Goal: Task Accomplishment & Management: Complete application form

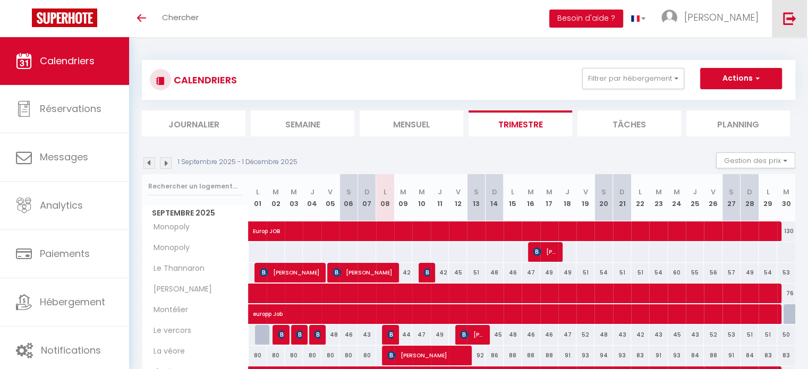
click at [791, 21] on img at bounding box center [789, 18] width 13 height 13
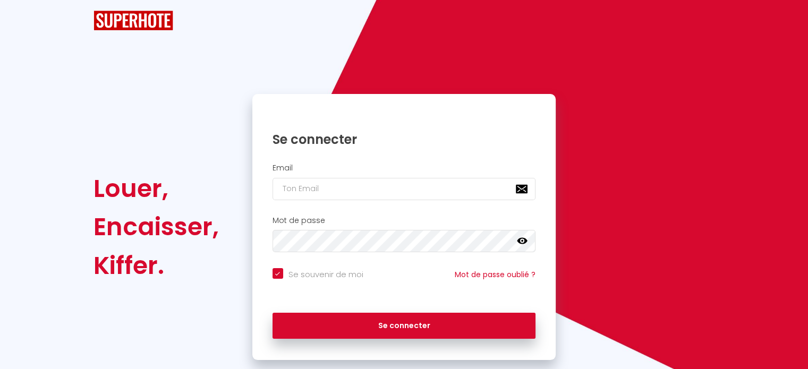
checkbox input "true"
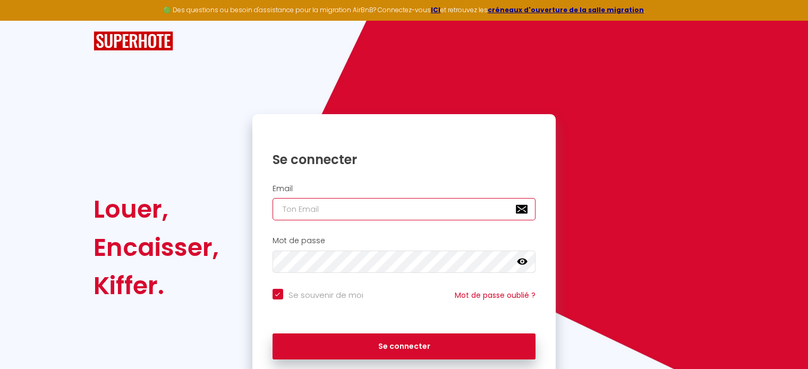
type input "[EMAIL_ADDRESS][DOMAIN_NAME]"
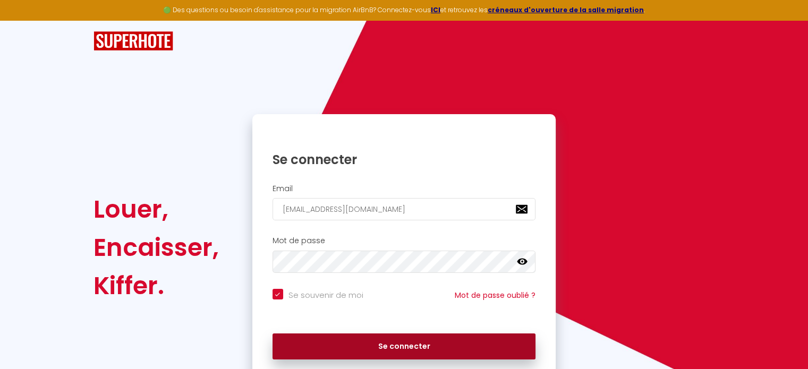
click at [434, 347] on button "Se connecter" at bounding box center [405, 347] width 264 height 27
checkbox input "true"
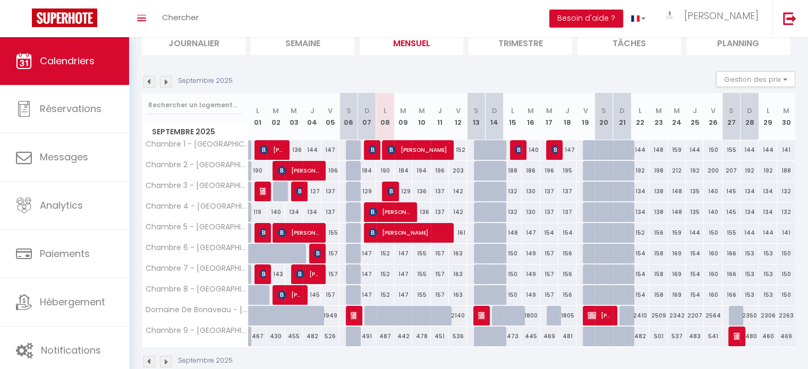
scroll to position [127, 0]
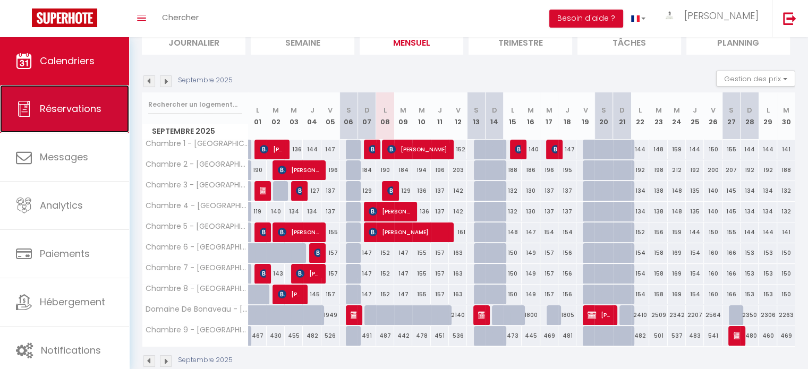
click at [83, 126] on link "Réservations" at bounding box center [64, 109] width 129 height 48
select select "not_cancelled"
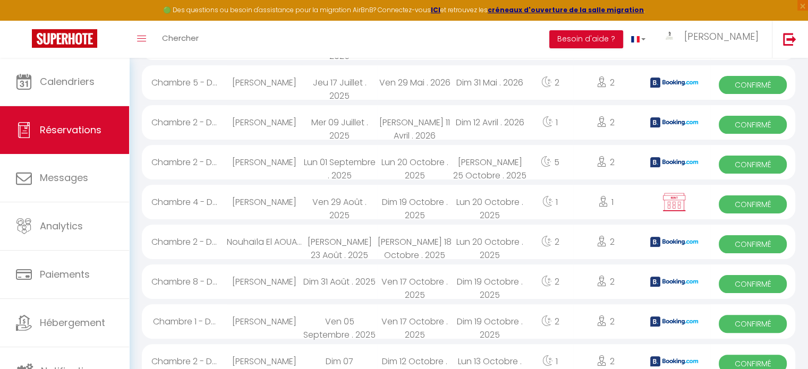
scroll to position [193, 0]
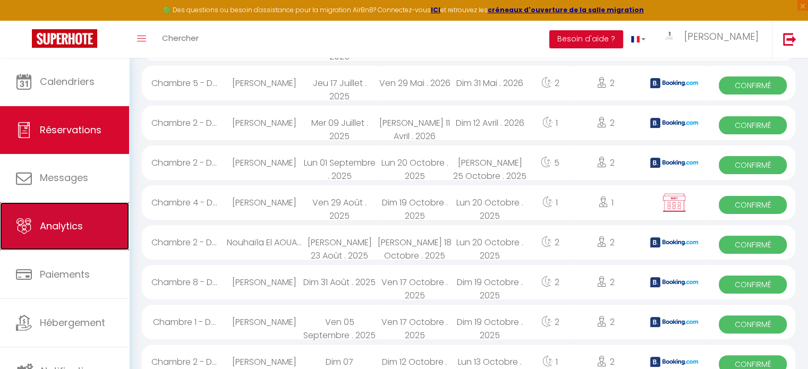
click at [98, 227] on link "Analytics" at bounding box center [64, 226] width 129 height 48
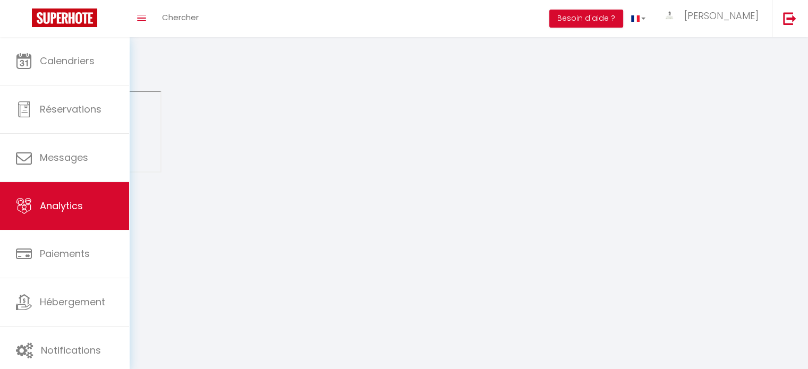
select select "2025"
select select "9"
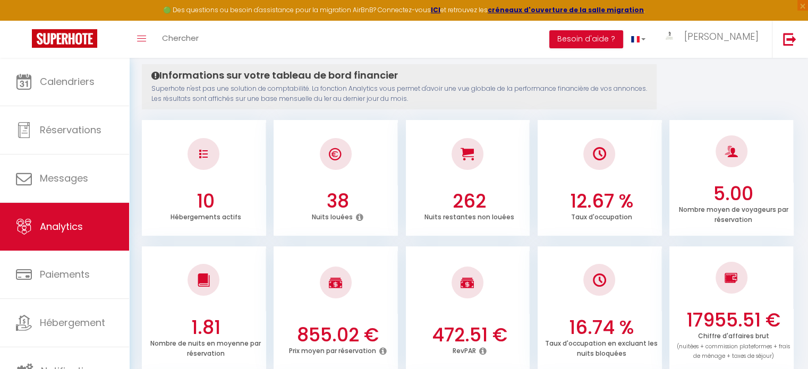
scroll to position [82, 0]
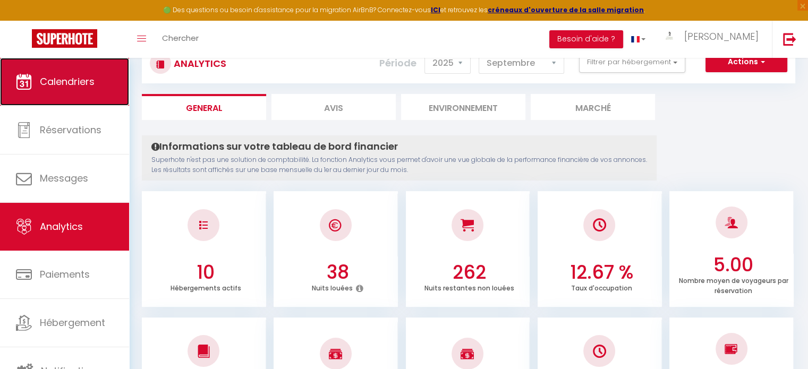
click at [71, 101] on link "Calendriers" at bounding box center [64, 82] width 129 height 48
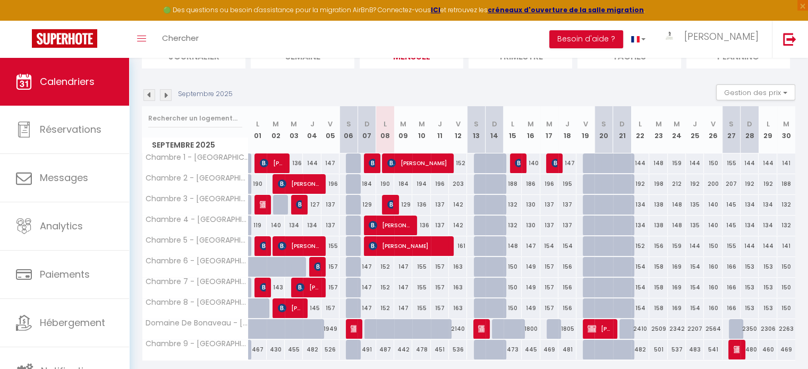
scroll to position [140, 0]
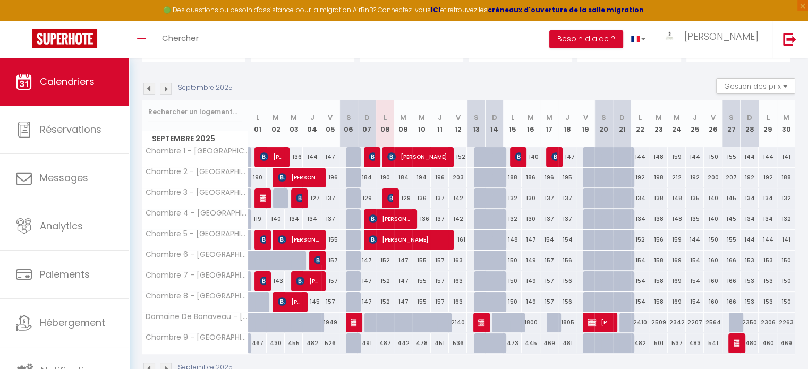
click at [164, 89] on img at bounding box center [166, 89] width 12 height 12
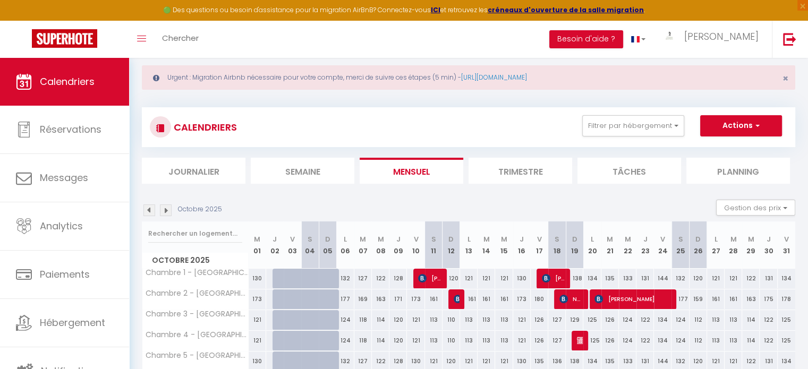
scroll to position [3, 0]
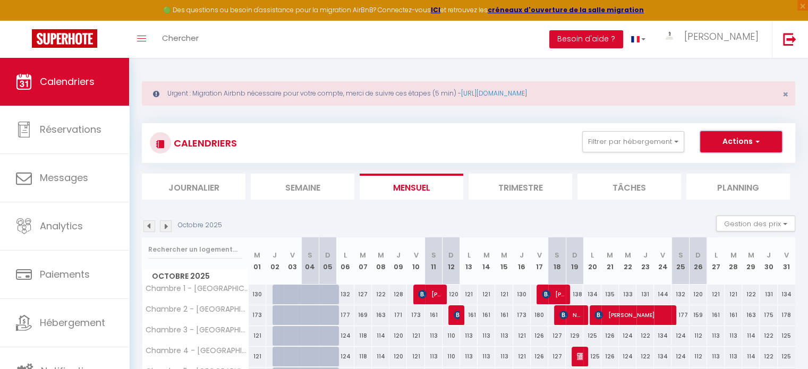
click at [735, 135] on button "Actions" at bounding box center [741, 141] width 82 height 21
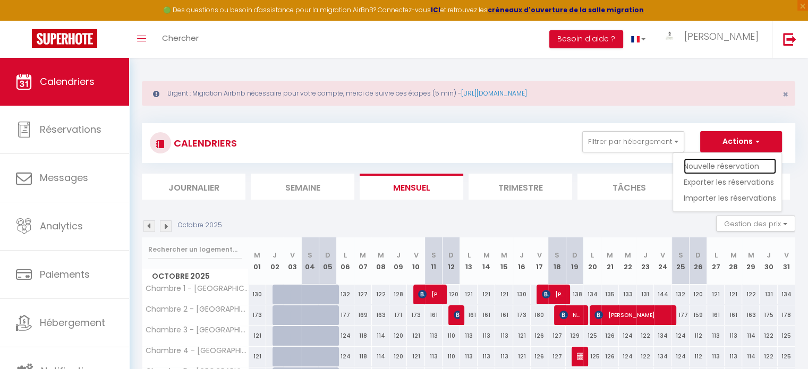
click at [717, 163] on link "Nouvelle réservation" at bounding box center [730, 166] width 92 height 16
select select
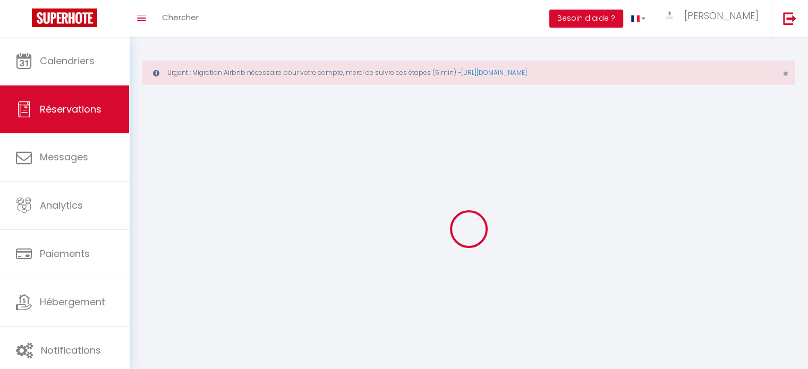
select select
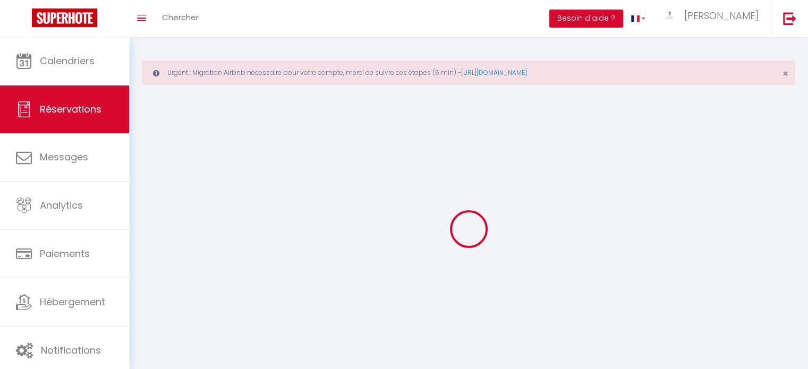
select select
checkbox input "false"
select select
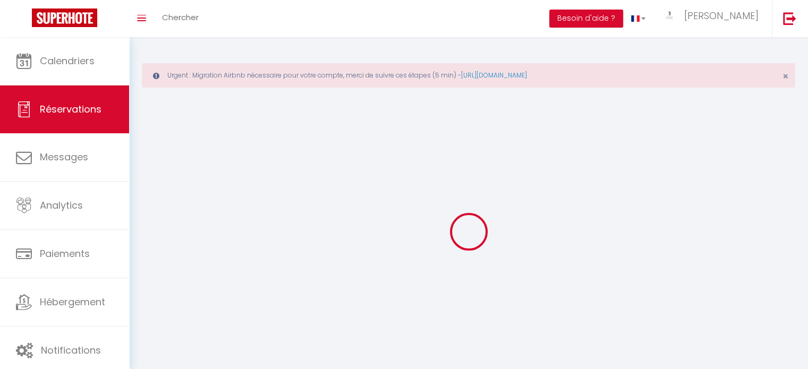
select select
checkbox input "false"
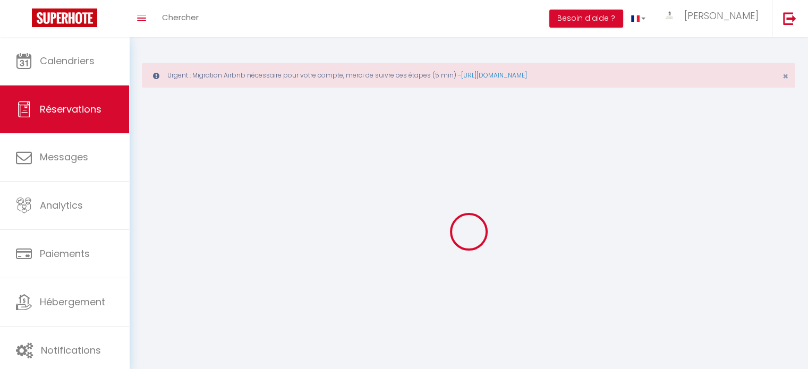
select select
checkbox input "false"
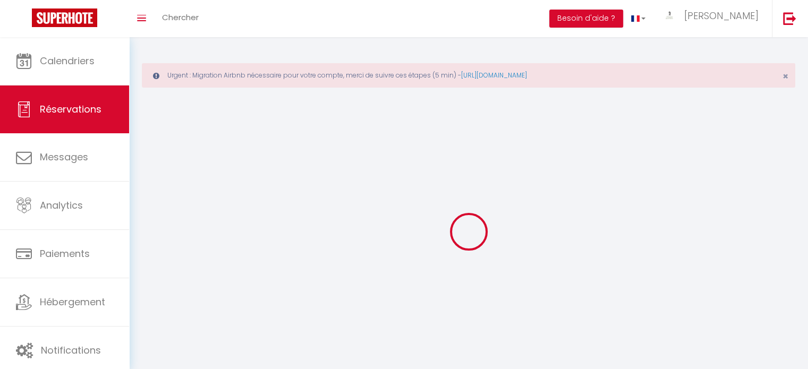
select select
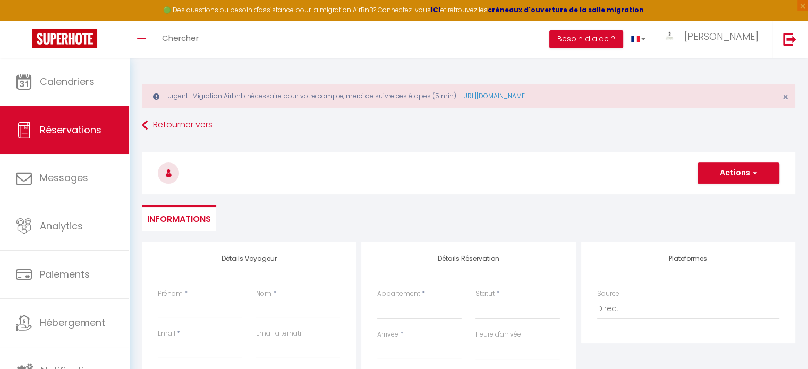
select select
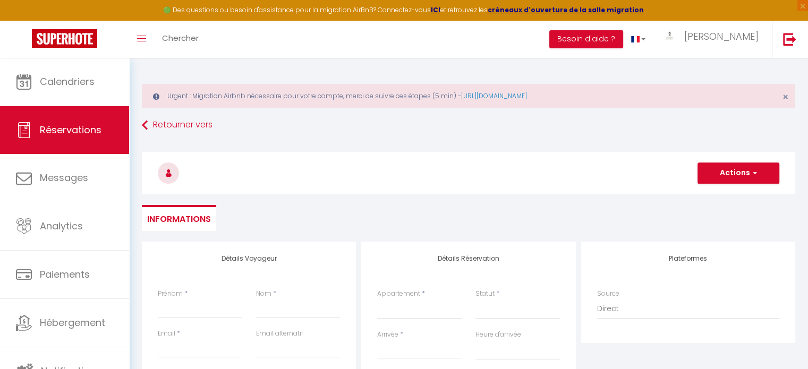
select select
checkbox input "false"
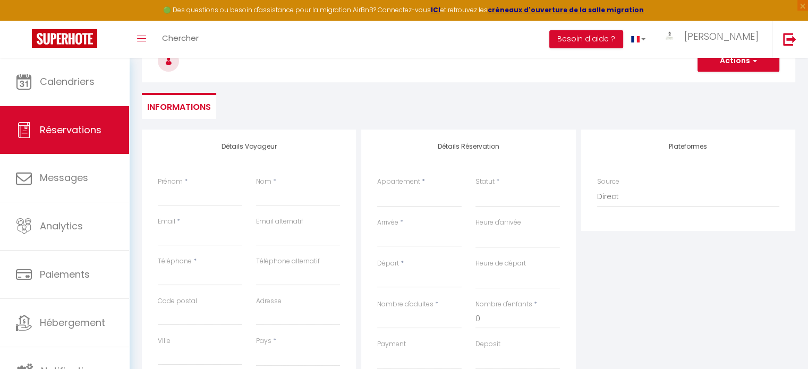
scroll to position [113, 0]
click at [217, 193] on input "Prénom" at bounding box center [200, 195] width 84 height 19
type input "M"
select select
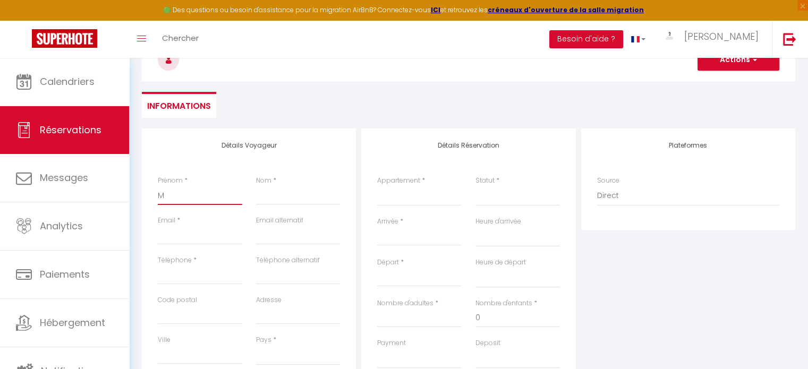
select select
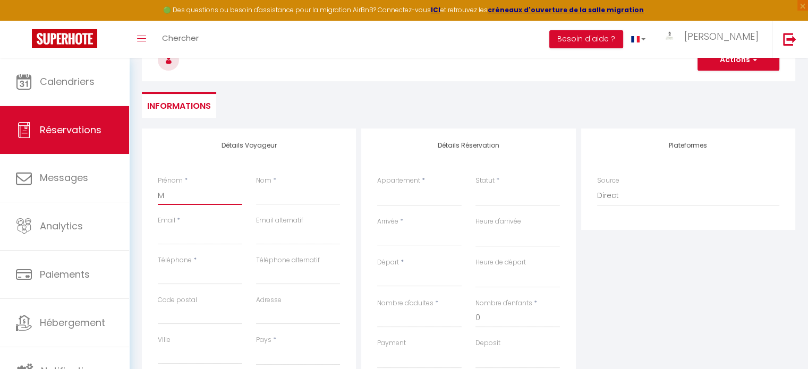
checkbox input "false"
type input "Ma"
select select
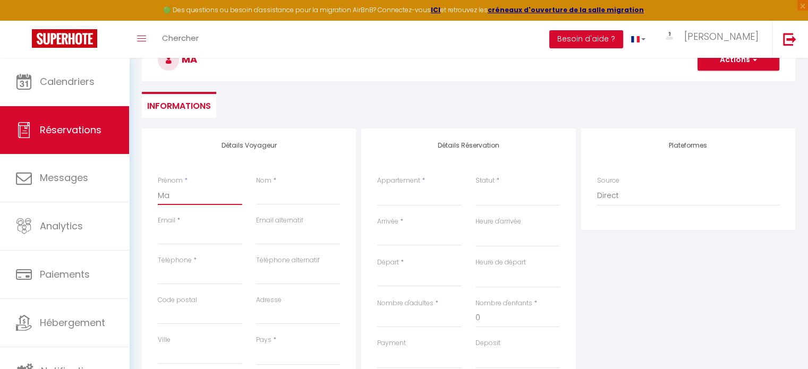
select select
checkbox input "false"
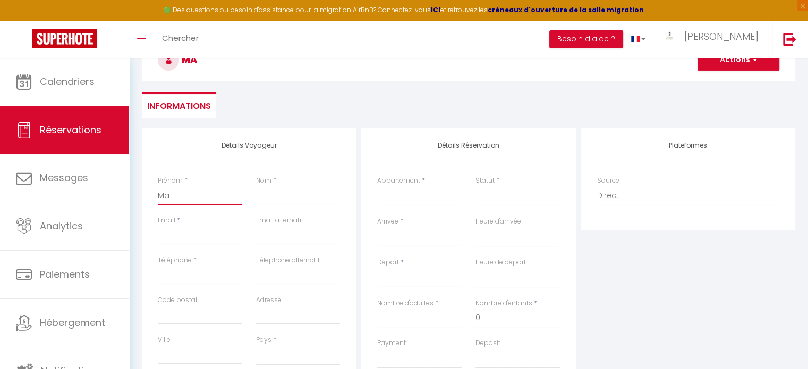
type input "Max"
select select
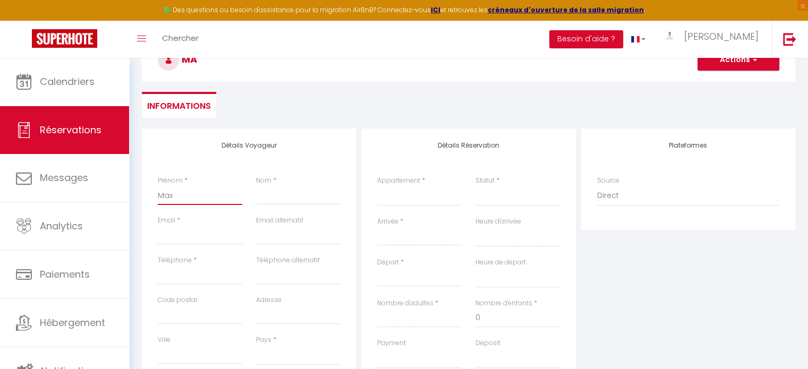
select select
checkbox input "false"
type input "Maxi"
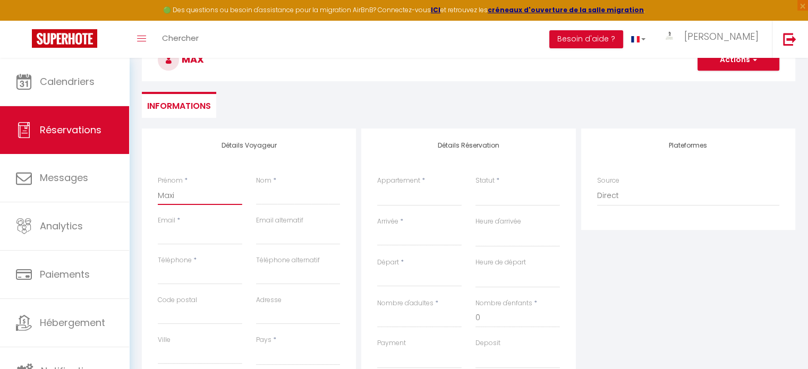
select select
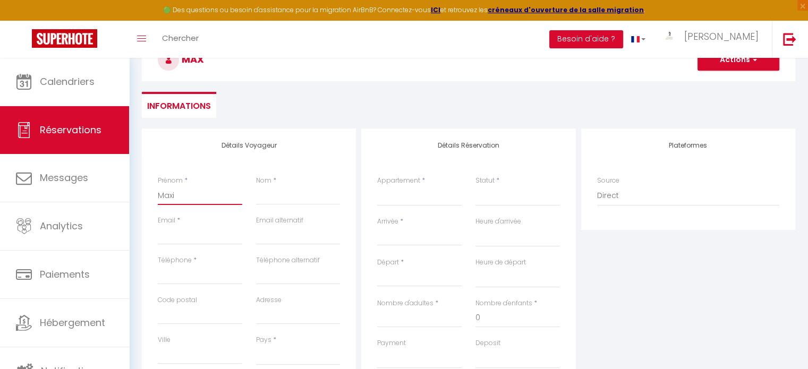
select select
checkbox input "false"
type input "Maxi"
select select
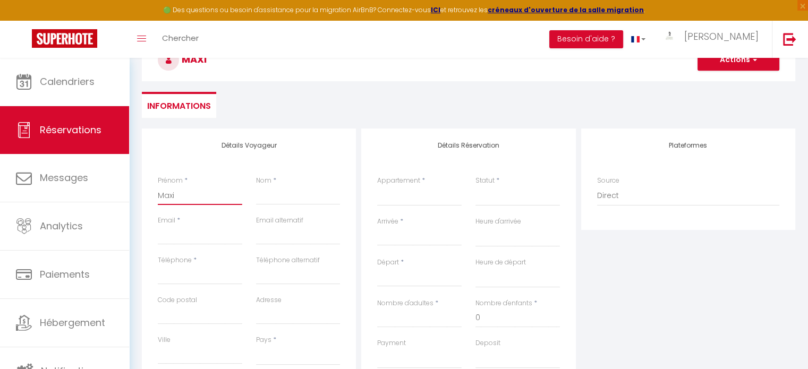
select select
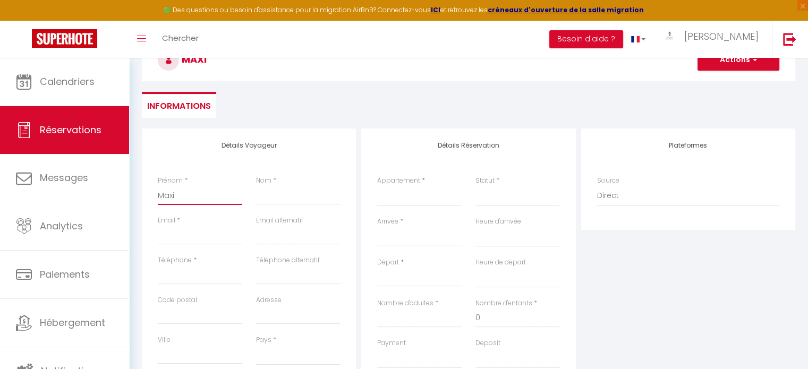
select select
checkbox input "false"
type input "Maxi"
type input "o"
select select
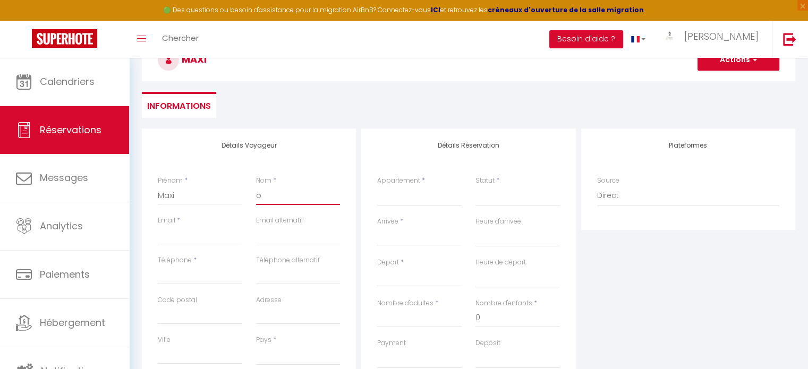
select select
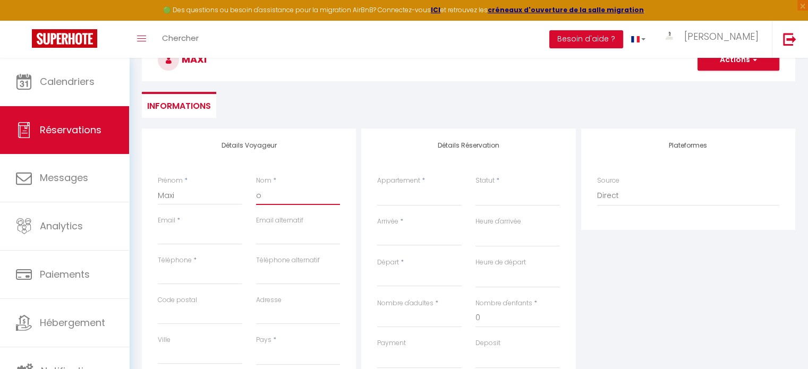
select select
checkbox input "false"
type input "oo"
select select
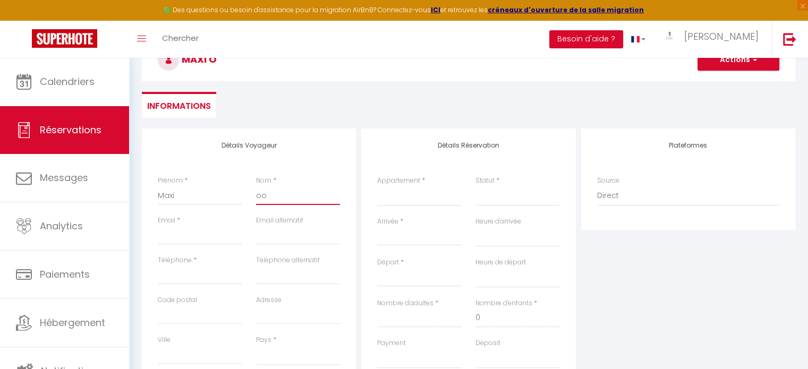
select select
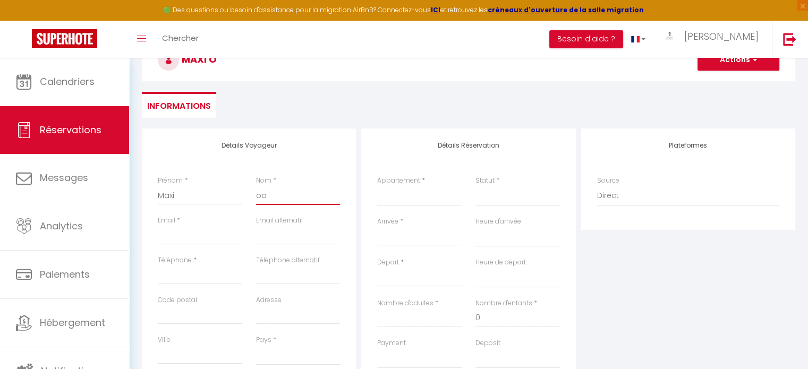
checkbox input "false"
type input "o"
select select
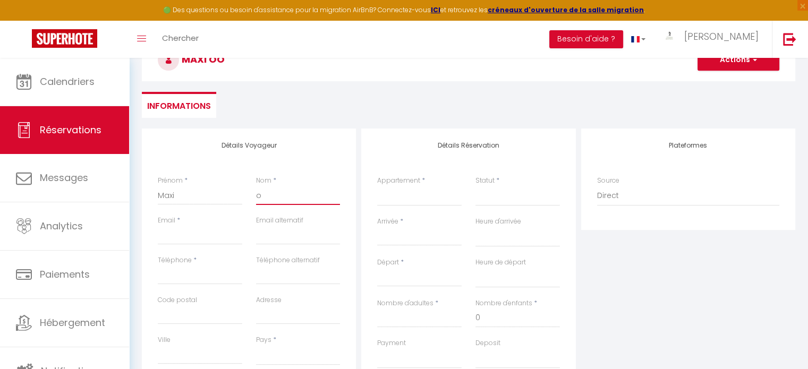
select select
checkbox input "false"
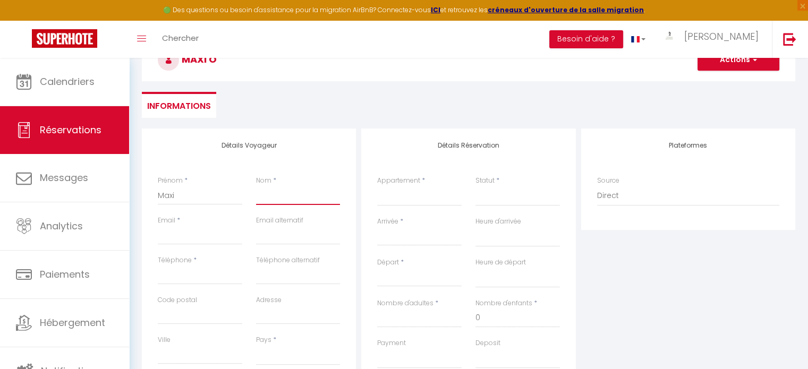
select select
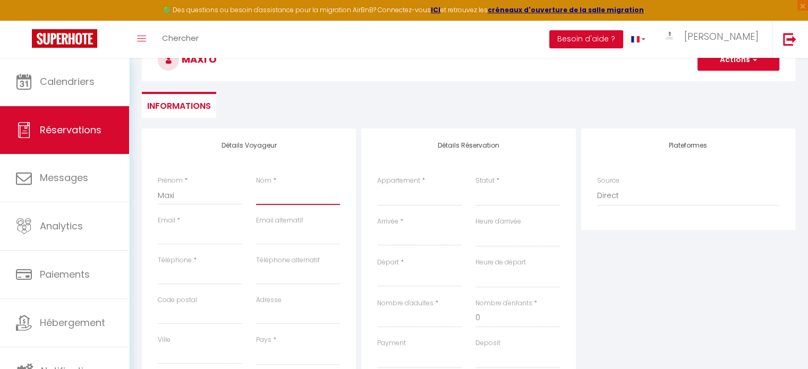
select select
checkbox input "false"
type input "Z"
select select
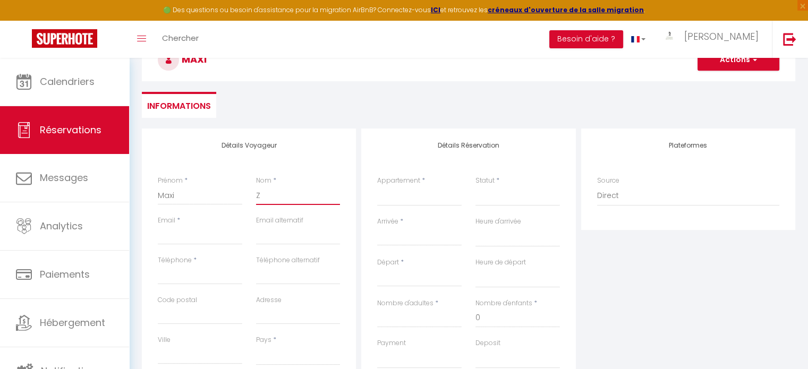
select select
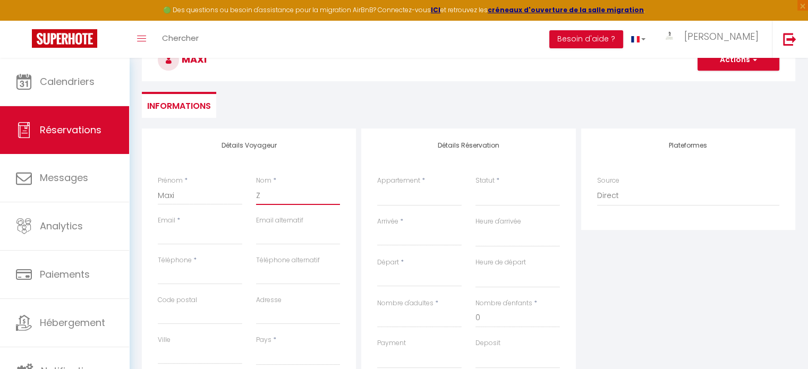
select select
checkbox input "false"
type input "Zo"
select select
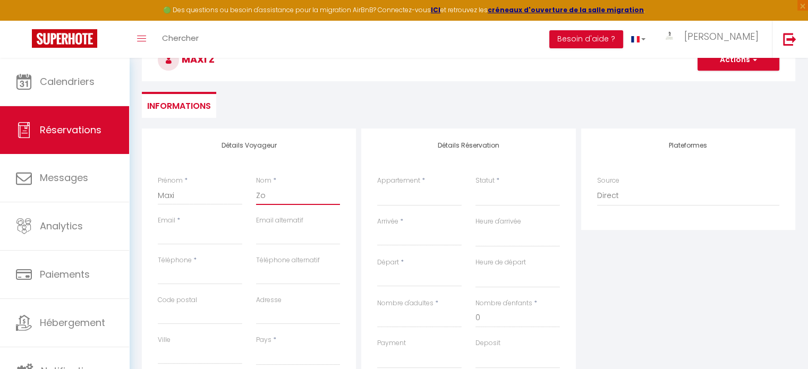
select select
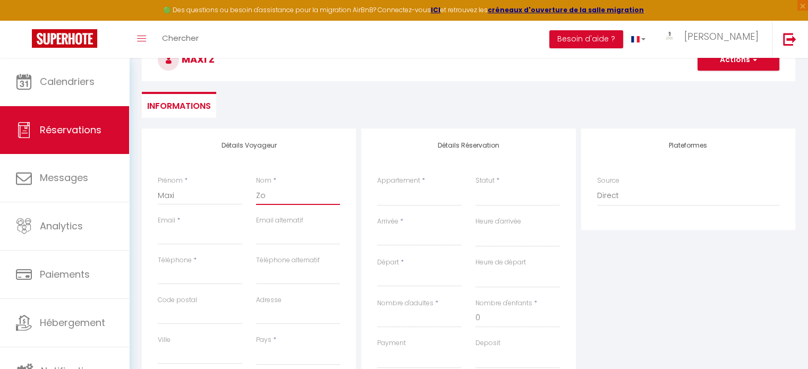
checkbox input "false"
type input "Zoo"
select select
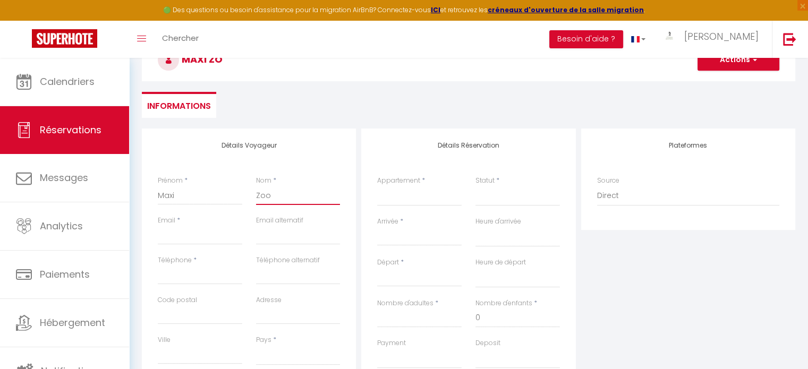
select select
checkbox input "false"
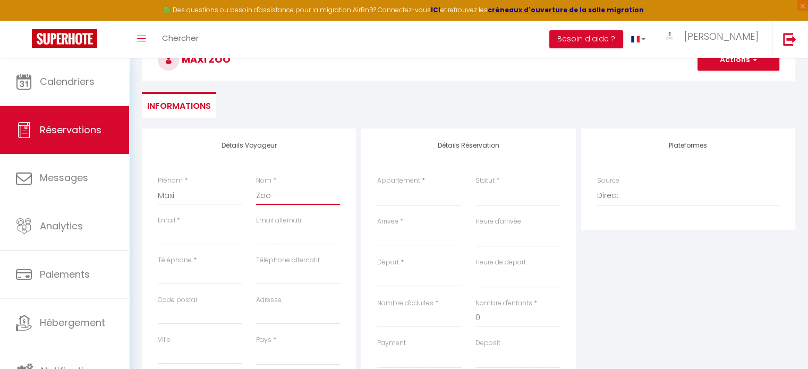
type input "Zoo"
type input "n"
select select
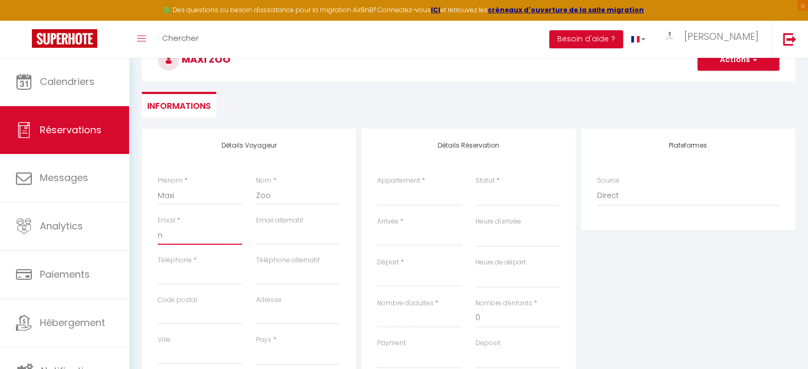
select select
checkbox input "false"
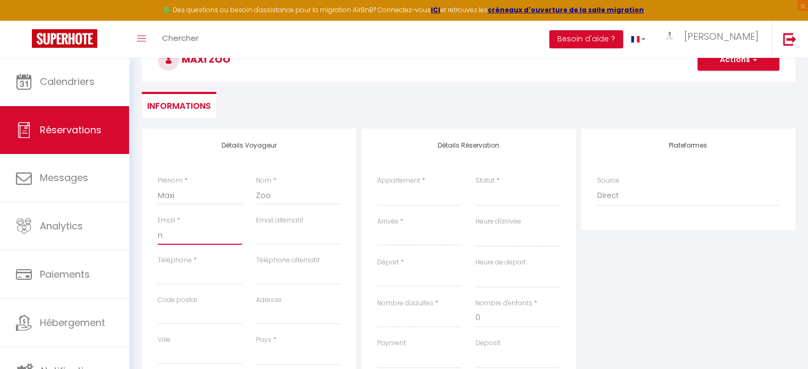
type input "ni"
select select
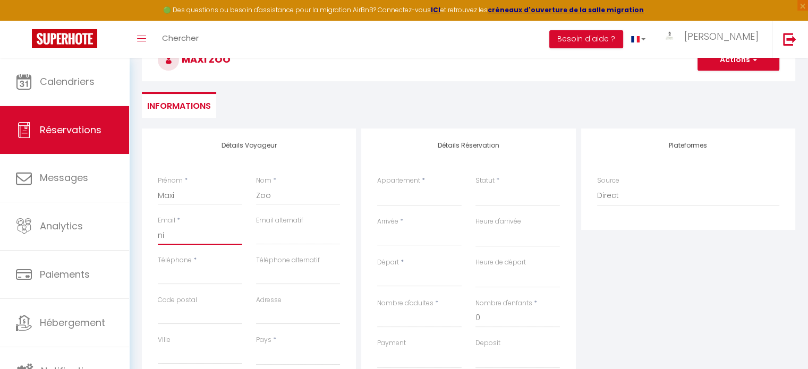
select select
checkbox input "false"
type input "nin"
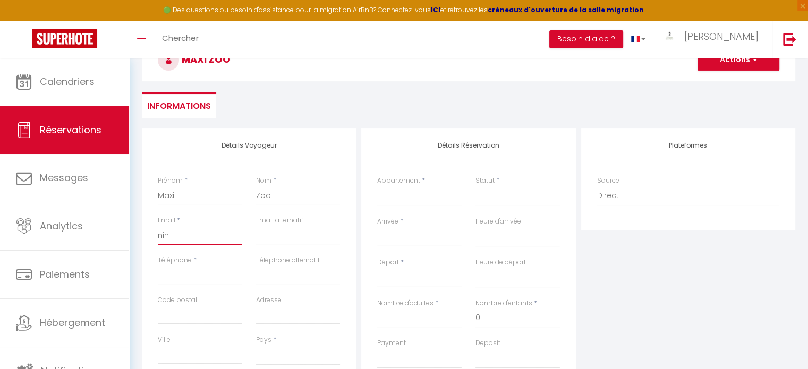
select select
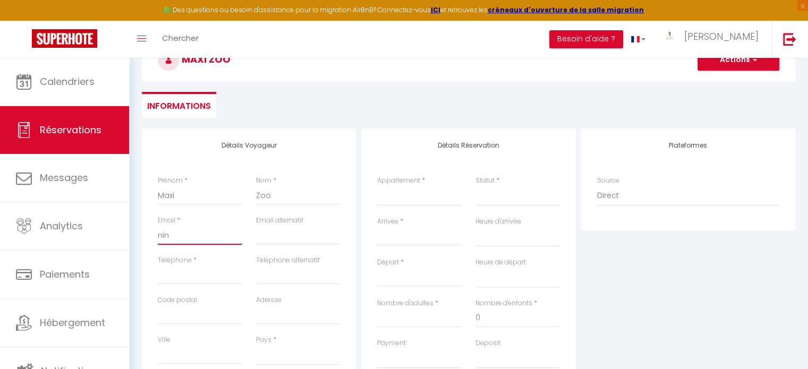
select select
checkbox input "false"
type input "[PERSON_NAME][EMAIL_ADDRESS][DOMAIN_NAME]"
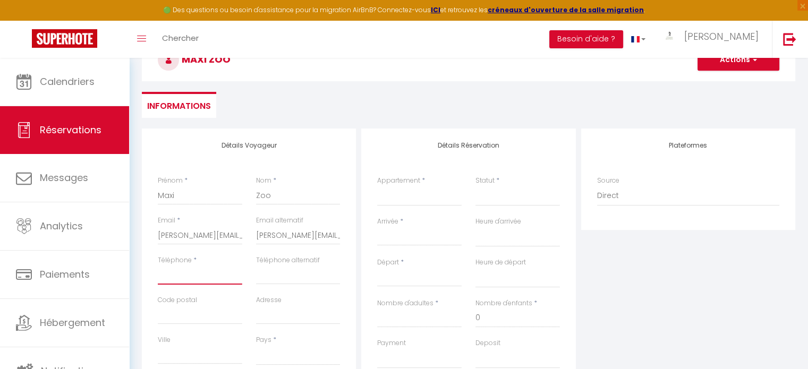
type input "0642498487"
type input "26120"
type input "5 allee des [PERSON_NAME] du [PERSON_NAME]"
type input "montvendre"
select select "FR"
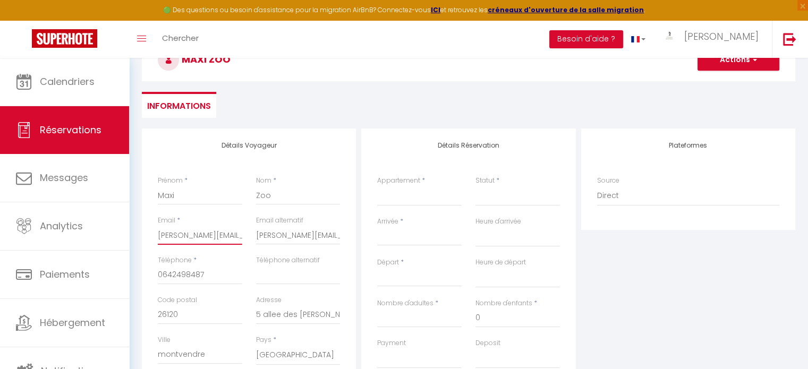
select select
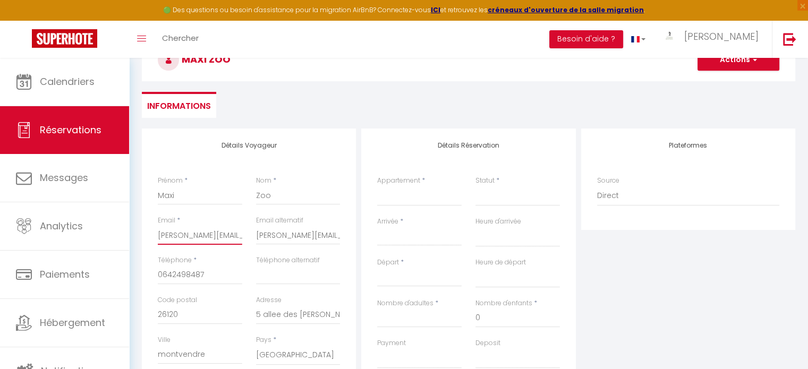
select select
checkbox input "false"
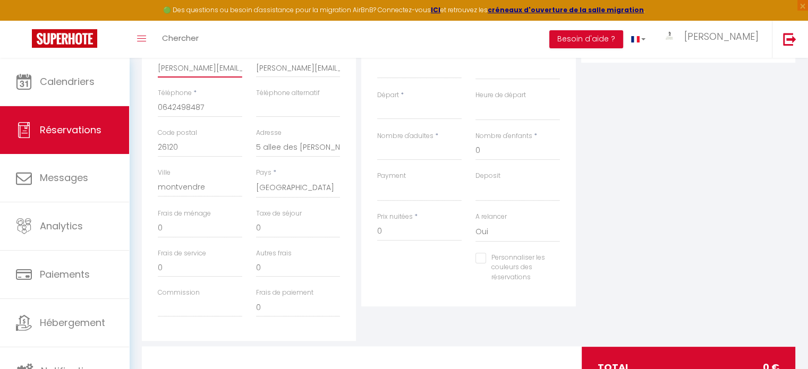
scroll to position [146, 0]
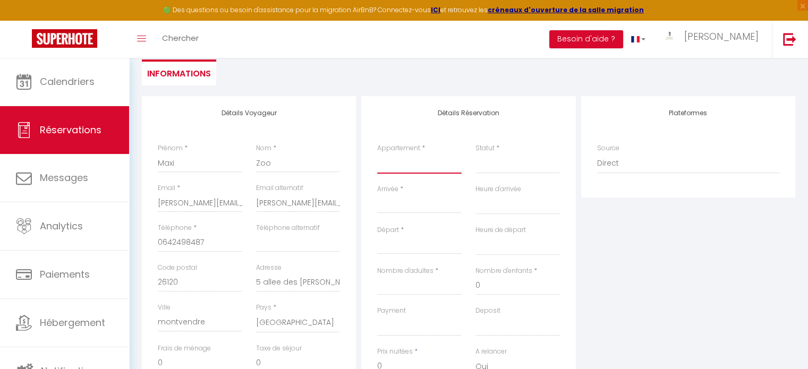
click at [416, 159] on select "Chambre 9 - [GEOGRAPHIC_DATA] Domaine [GEOGRAPHIC_DATA] - [GEOGRAPHIC_DATA] Cha…" at bounding box center [419, 164] width 84 height 20
select select "60278"
click at [377, 154] on select "Chambre 9 - [GEOGRAPHIC_DATA] Domaine [GEOGRAPHIC_DATA] - [GEOGRAPHIC_DATA] Cha…" at bounding box center [419, 164] width 84 height 20
select select
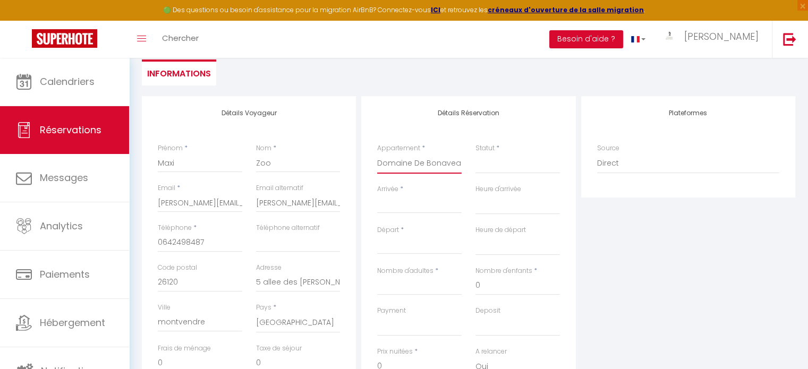
select select
checkbox input "false"
click at [494, 168] on select "Confirmé Non Confirmé [PERSON_NAME] par le voyageur No Show Request" at bounding box center [518, 164] width 84 height 20
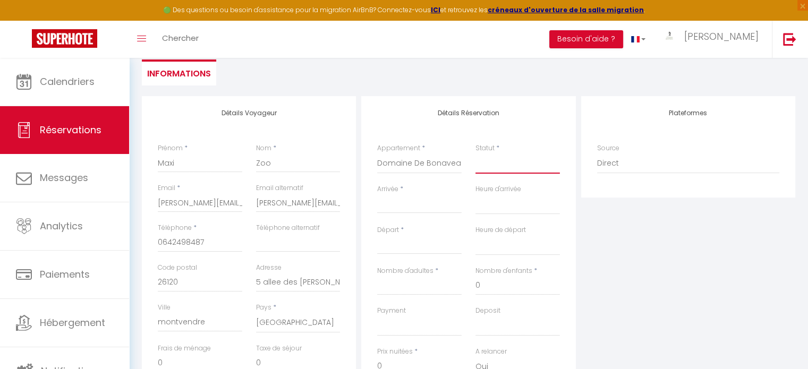
select select
click at [476, 154] on select "Confirmé Non Confirmé [PERSON_NAME] par le voyageur No Show Request" at bounding box center [518, 164] width 84 height 20
click at [428, 213] on div "< [DATE] > Dim Lun Mar Mer Jeu Ven Sam 1 2 3 4 5 6 7 8 9 10 11 12 13 14 15 16 1…" at bounding box center [419, 203] width 84 height 19
click at [414, 207] on input "Arrivée" at bounding box center [419, 205] width 84 height 14
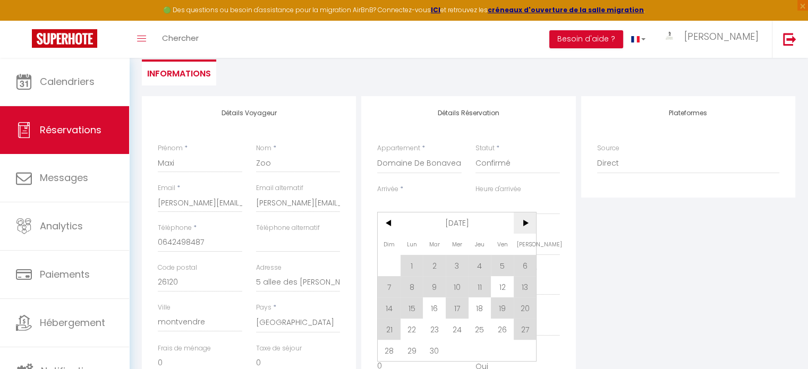
click at [529, 220] on span ">" at bounding box center [525, 223] width 23 height 21
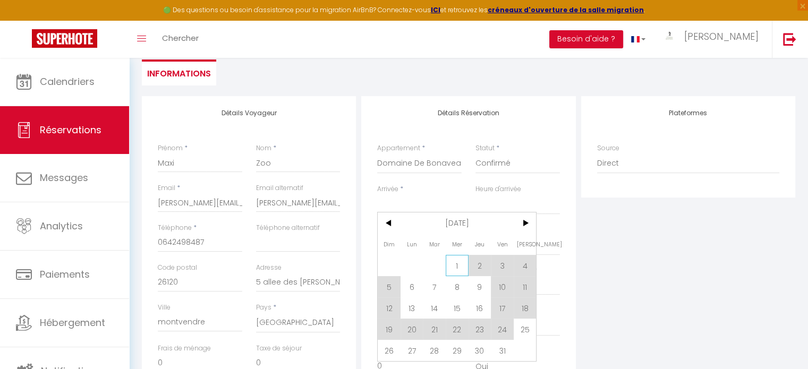
click at [458, 267] on span "1" at bounding box center [457, 265] width 23 height 21
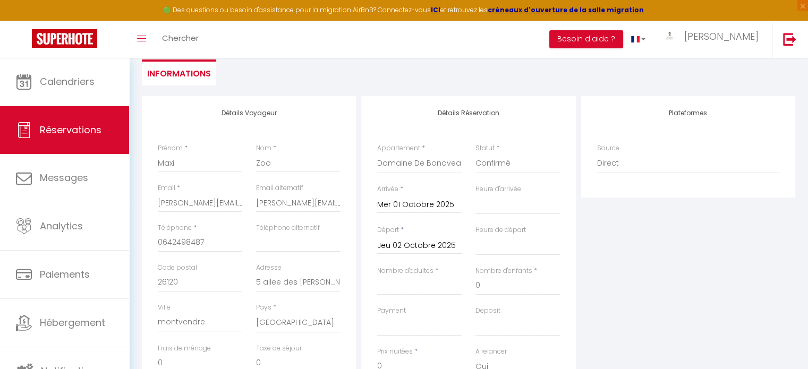
scroll to position [198, 0]
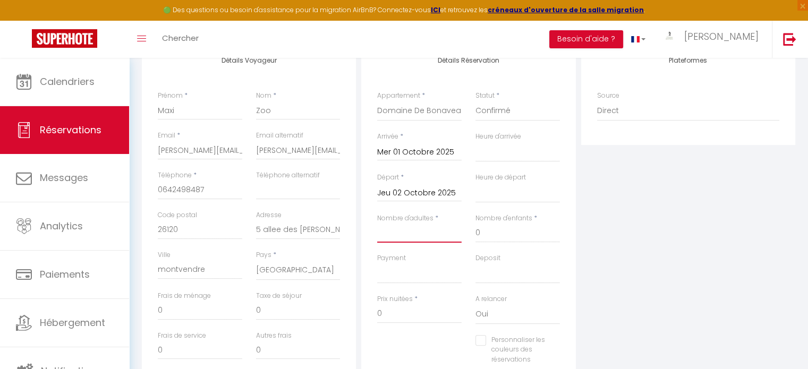
click at [444, 235] on input "Nombre d'adultes" at bounding box center [419, 233] width 84 height 19
click at [568, 289] on div "Détails Réservation Appartement * Chambre 9 - [GEOGRAPHIC_DATA] Domaine [GEOGRA…" at bounding box center [468, 216] width 214 height 345
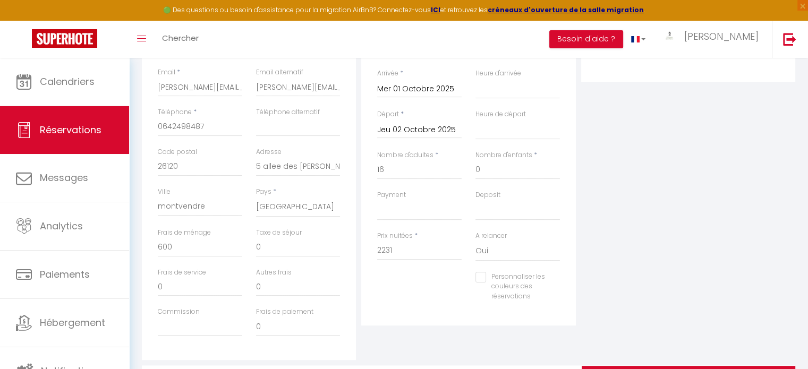
scroll to position [266, 0]
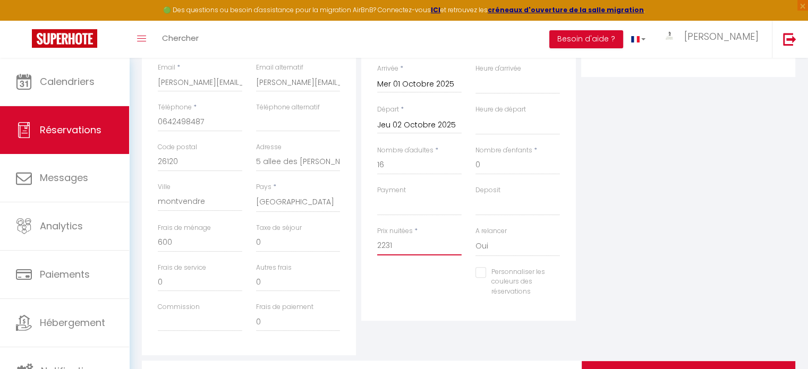
drag, startPoint x: 407, startPoint y: 239, endPoint x: 279, endPoint y: 263, distance: 129.7
click at [279, 263] on div "Détails Voyageur Prénom * Maxi Nom * Zoo Email * [EMAIL_ADDRESS][DOMAIN_NAME] E…" at bounding box center [468, 166] width 659 height 380
click at [674, 230] on div "Plateformes Source Direct [DOMAIN_NAME] [DOMAIN_NAME] Chalet montagne Expedia G…" at bounding box center [688, 166] width 219 height 380
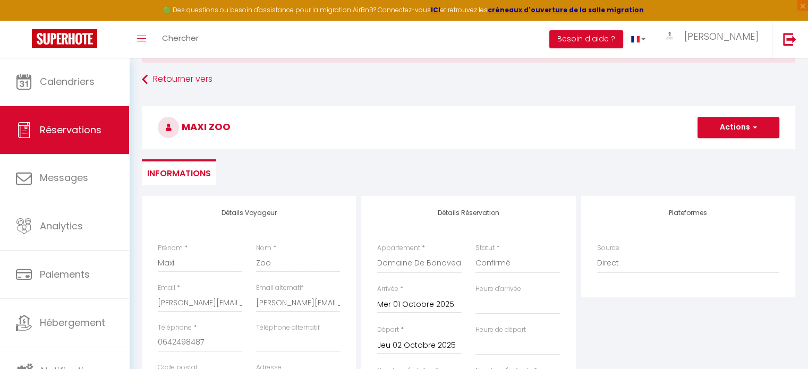
scroll to position [45, 0]
click at [739, 121] on button "Actions" at bounding box center [739, 127] width 82 height 21
click at [725, 153] on link "Enregistrer" at bounding box center [728, 152] width 84 height 14
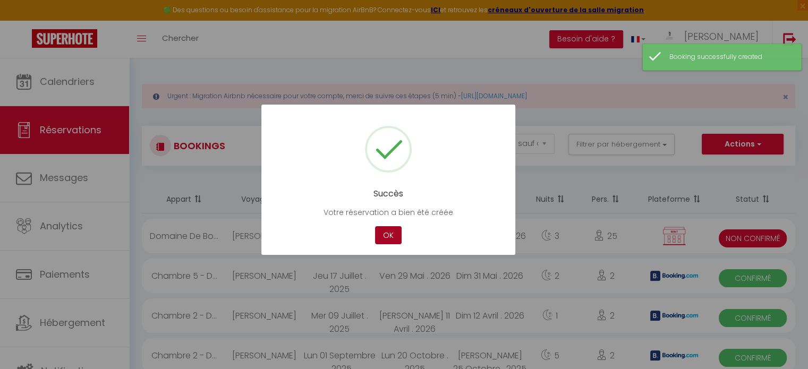
click at [395, 230] on button "OK" at bounding box center [388, 235] width 27 height 19
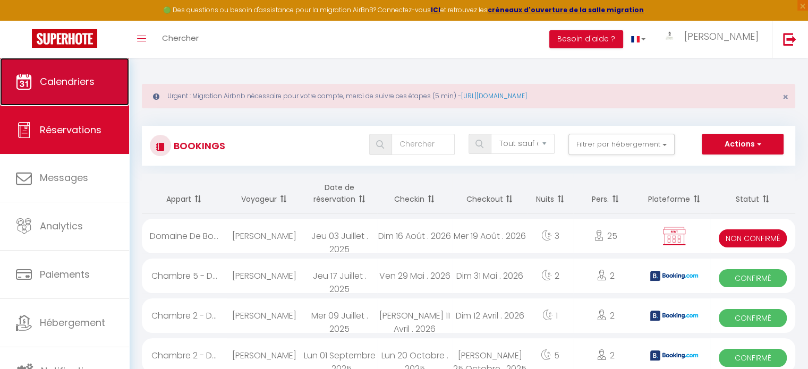
click at [37, 89] on link "Calendriers" at bounding box center [64, 82] width 129 height 48
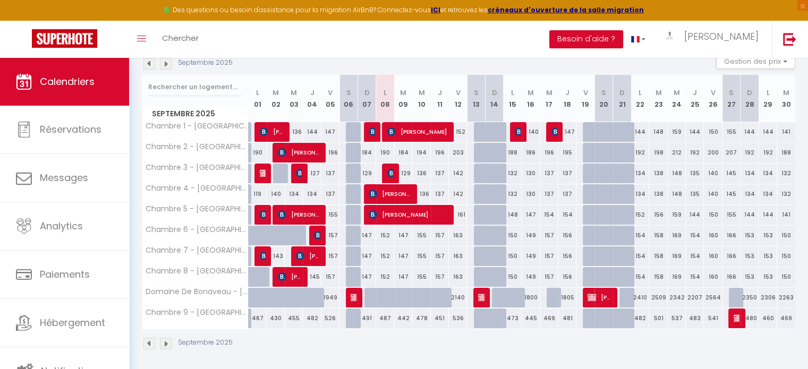
scroll to position [165, 0]
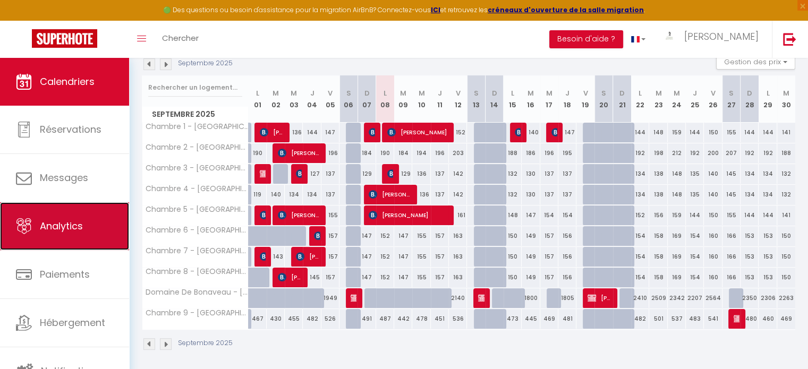
click at [21, 227] on icon at bounding box center [24, 226] width 16 height 16
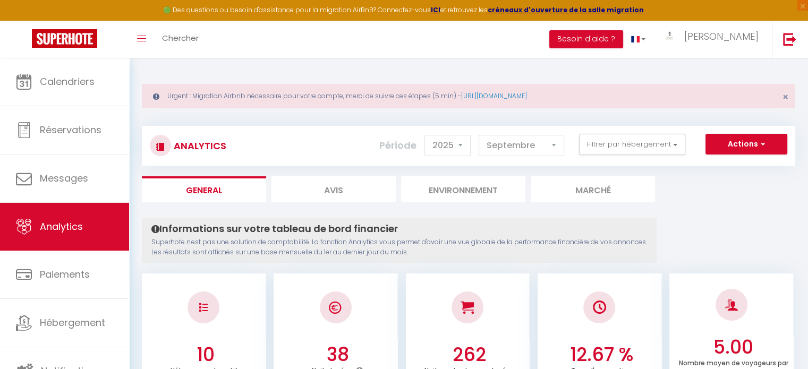
click at [608, 159] on div "Analytics Actions Génération SuperConciergerie Génération SuperAnalyzer Générat…" at bounding box center [469, 146] width 654 height 40
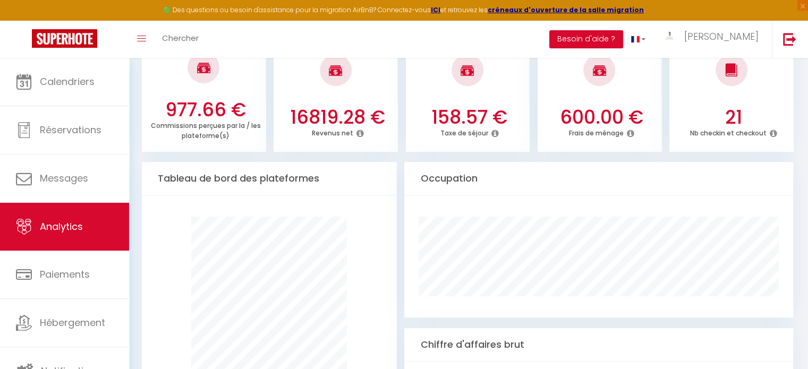
scroll to position [499, 0]
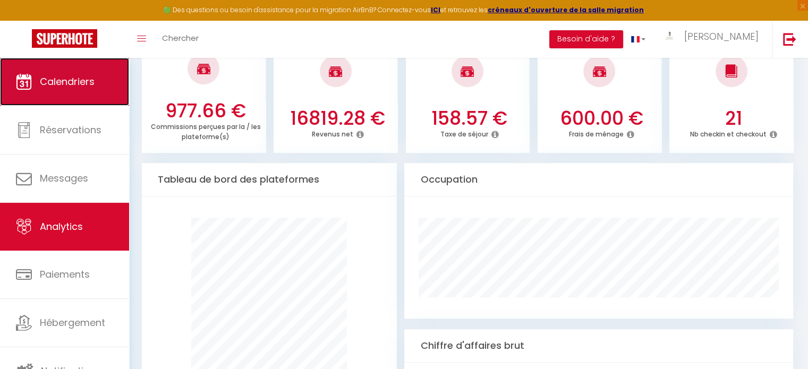
click at [86, 65] on link "Calendriers" at bounding box center [64, 82] width 129 height 48
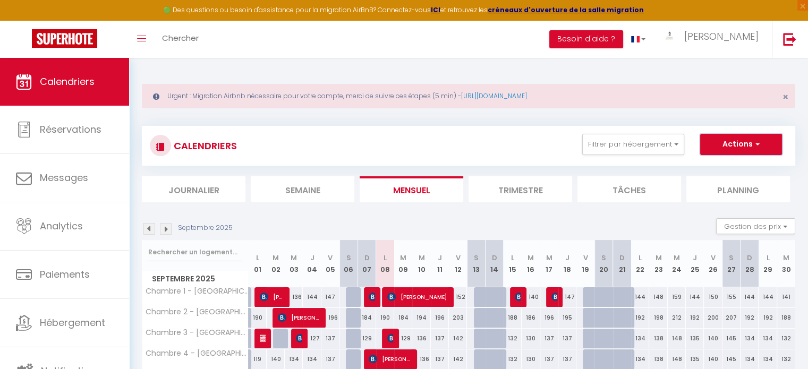
click at [749, 147] on button "Actions" at bounding box center [741, 144] width 82 height 21
click at [727, 169] on link "Nouvelle réservation" at bounding box center [730, 169] width 92 height 16
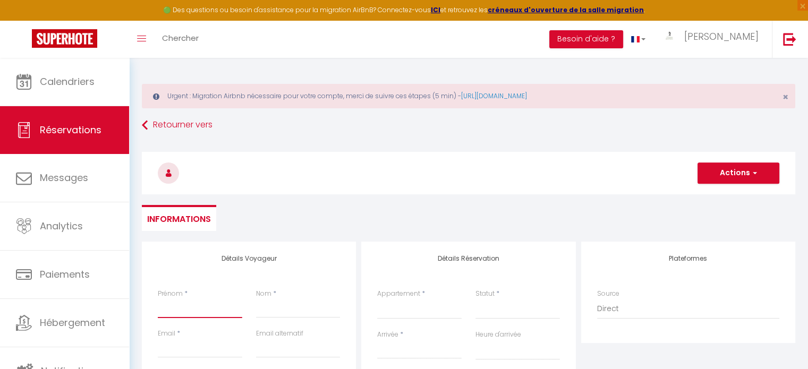
click at [201, 300] on input "Prénom" at bounding box center [200, 308] width 84 height 19
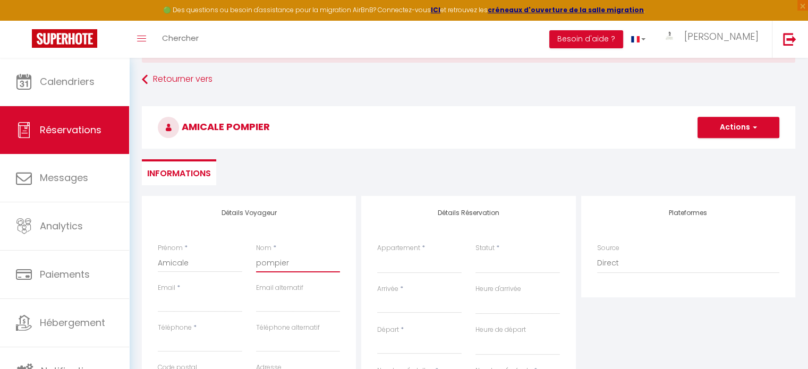
scroll to position [48, 0]
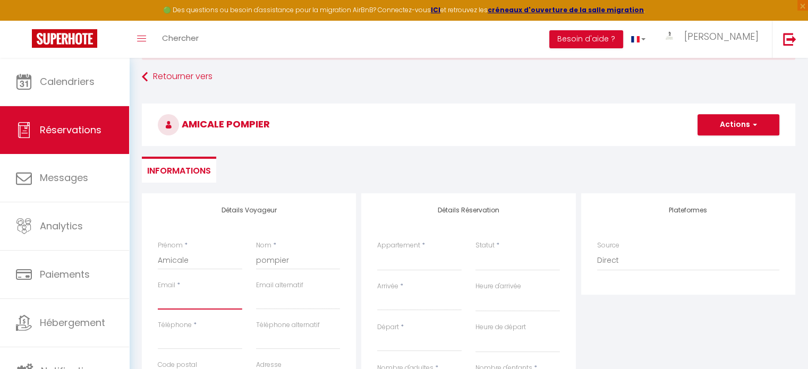
click at [201, 300] on input "Email client" at bounding box center [200, 300] width 84 height 19
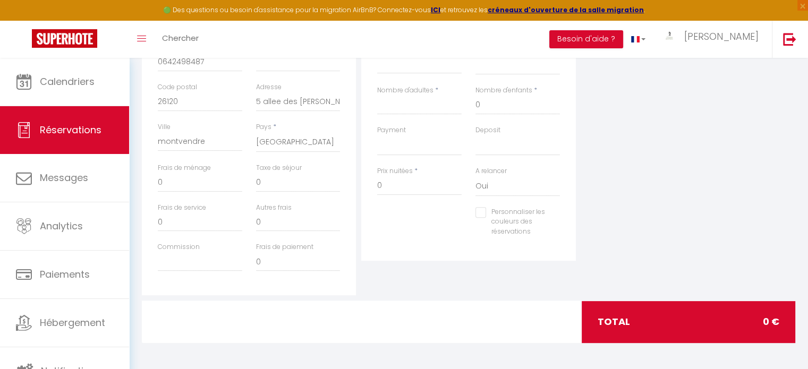
scroll to position [168, 0]
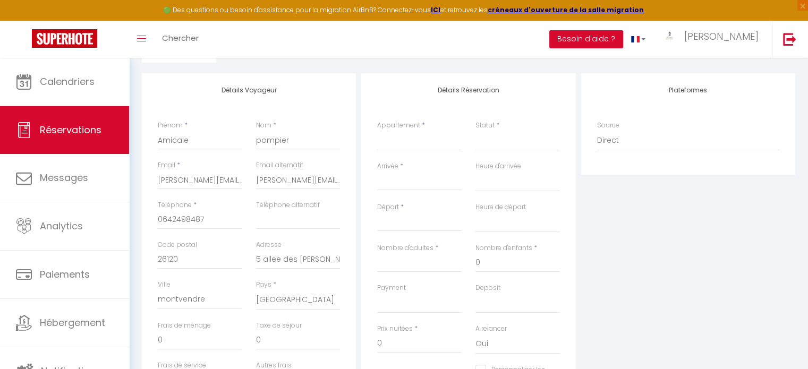
click at [421, 151] on div "Appartement * Chambre 9 - [GEOGRAPHIC_DATA] Domaine [GEOGRAPHIC_DATA] - [GEOGRA…" at bounding box center [419, 141] width 98 height 41
click at [410, 144] on select "Chambre 9 - [GEOGRAPHIC_DATA] Domaine [GEOGRAPHIC_DATA] - [GEOGRAPHIC_DATA] Cha…" at bounding box center [419, 141] width 84 height 20
click at [377, 131] on select "Chambre 9 - [GEOGRAPHIC_DATA] Domaine [GEOGRAPHIC_DATA] - [GEOGRAPHIC_DATA] Cha…" at bounding box center [419, 141] width 84 height 20
click at [430, 184] on input "Arrivée" at bounding box center [419, 182] width 84 height 14
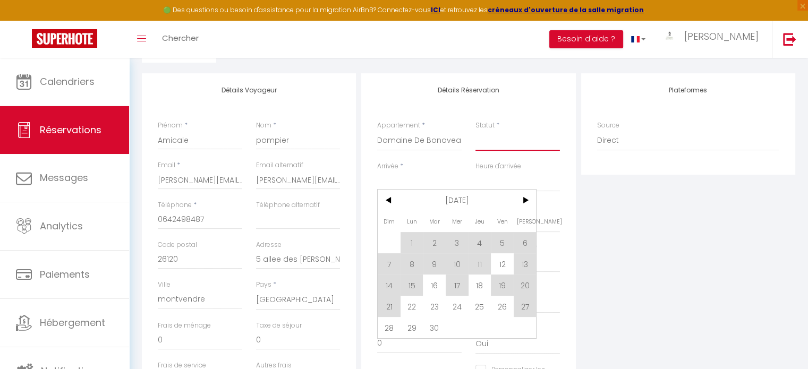
click at [502, 148] on select "Confirmé Non Confirmé [PERSON_NAME] par le voyageur No Show Request" at bounding box center [518, 141] width 84 height 20
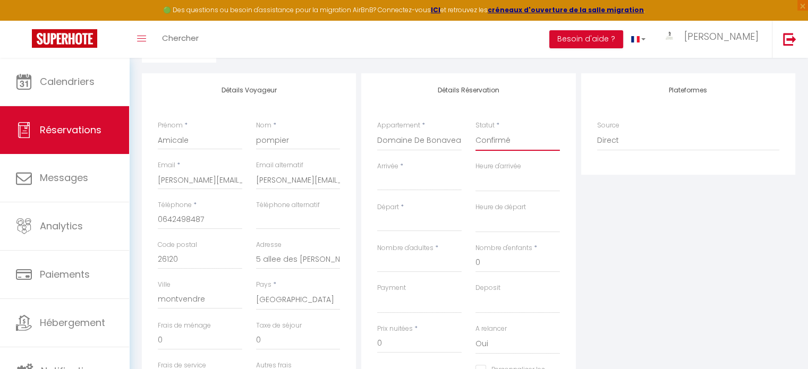
click at [476, 131] on select "Confirmé Non Confirmé [PERSON_NAME] par le voyageur No Show Request" at bounding box center [518, 141] width 84 height 20
click at [410, 182] on input "Arrivée" at bounding box center [419, 182] width 84 height 14
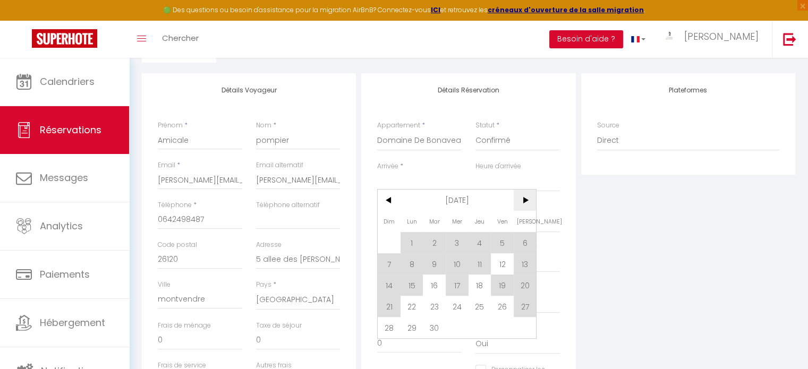
click at [529, 200] on span ">" at bounding box center [525, 200] width 23 height 21
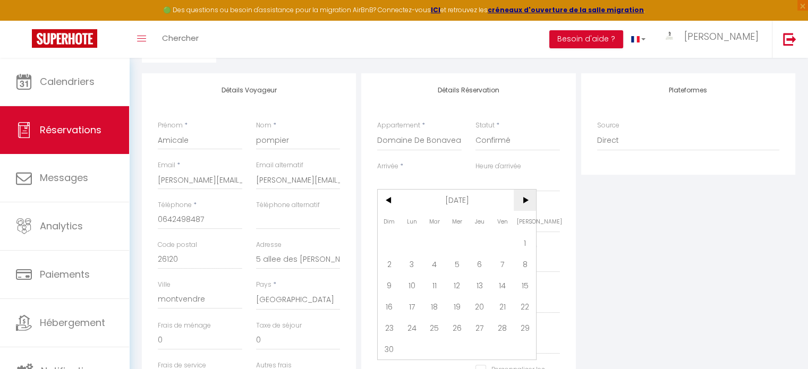
click at [529, 200] on span ">" at bounding box center [525, 200] width 23 height 21
click at [521, 263] on span "13" at bounding box center [525, 263] width 23 height 21
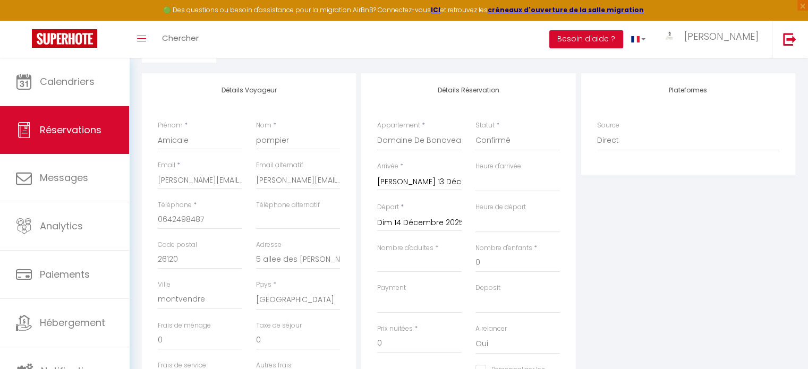
click at [387, 274] on div "Nombre d'adultes *" at bounding box center [419, 263] width 98 height 40
click at [387, 268] on input "Nombre d'adultes" at bounding box center [419, 262] width 84 height 19
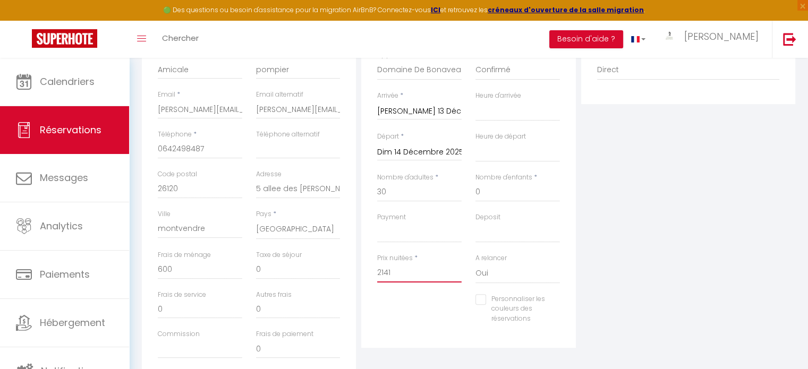
drag, startPoint x: 434, startPoint y: 281, endPoint x: 365, endPoint y: 282, distance: 69.1
click at [365, 282] on div "Détails Réservation Appartement * Chambre 9 - [GEOGRAPHIC_DATA] Domaine [GEOGRA…" at bounding box center [468, 175] width 214 height 345
click at [640, 212] on div "Plateformes Source Direct [DOMAIN_NAME] [DOMAIN_NAME] Chalet montagne Expedia G…" at bounding box center [688, 193] width 219 height 380
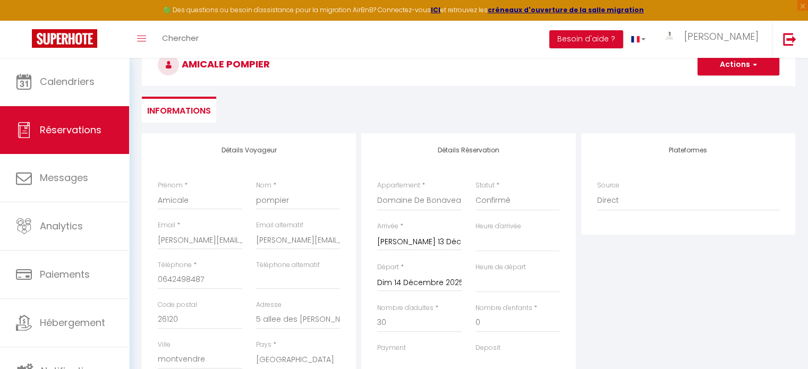
scroll to position [108, 0]
click at [727, 77] on h3 "Amicale pompier" at bounding box center [469, 65] width 654 height 43
click at [733, 74] on button "Actions" at bounding box center [739, 65] width 82 height 21
click at [721, 88] on link "Enregistrer" at bounding box center [728, 89] width 84 height 14
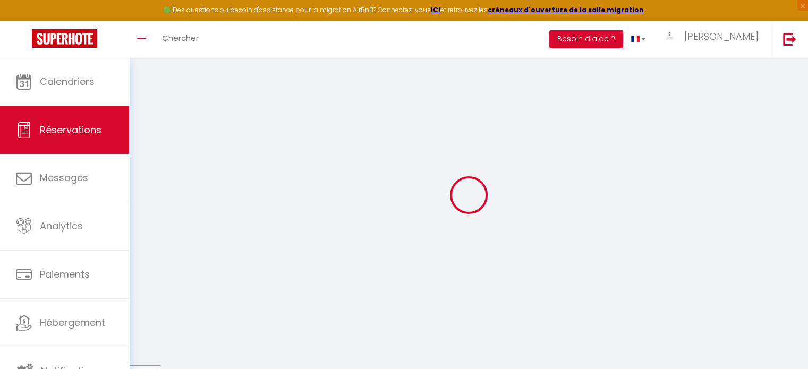
click at [230, 369] on body "🟢 Des questions ou besoin d'assistance pour la migration AirBnB? Connectez-vous…" at bounding box center [404, 260] width 808 height 518
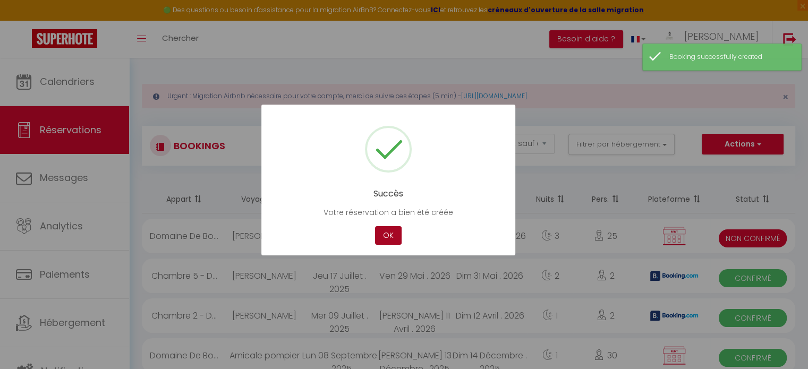
click at [389, 239] on button "OK" at bounding box center [388, 235] width 27 height 19
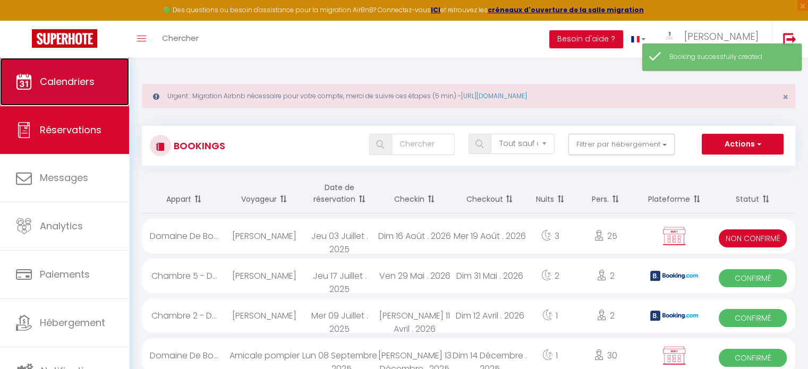
click at [68, 82] on span "Calendriers" at bounding box center [67, 81] width 55 height 13
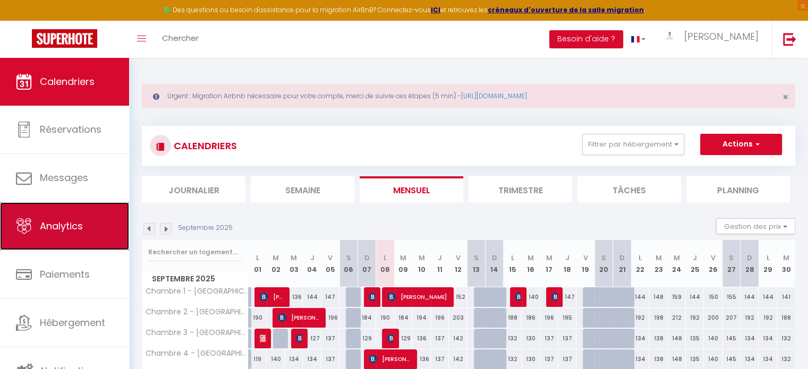
click at [84, 218] on link "Analytics" at bounding box center [64, 226] width 129 height 48
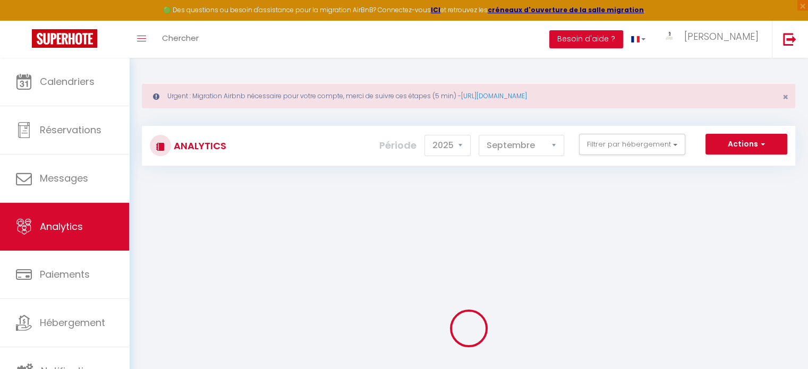
click at [487, 196] on div at bounding box center [469, 329] width 654 height 274
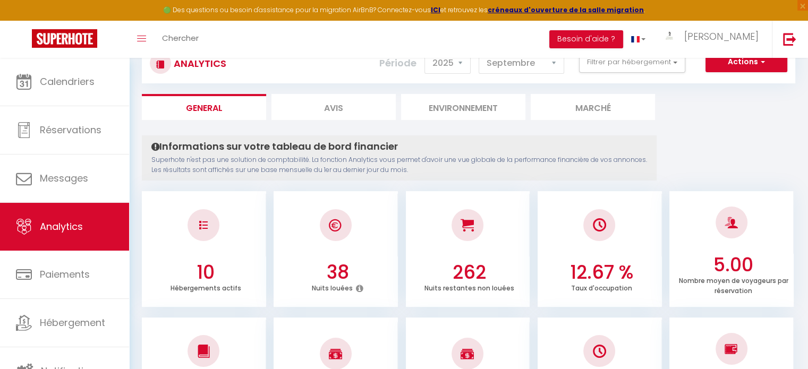
scroll to position [82, 0]
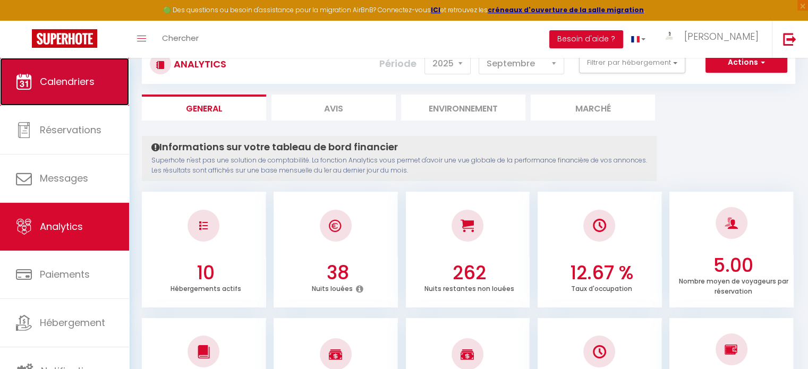
click at [81, 96] on link "Calendriers" at bounding box center [64, 82] width 129 height 48
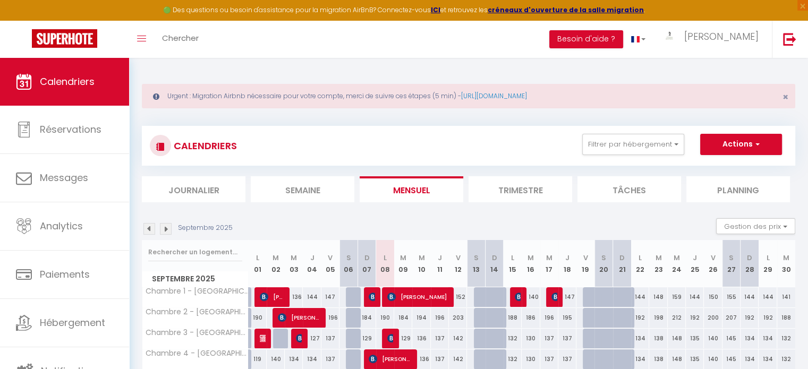
click at [169, 233] on img at bounding box center [166, 229] width 12 height 12
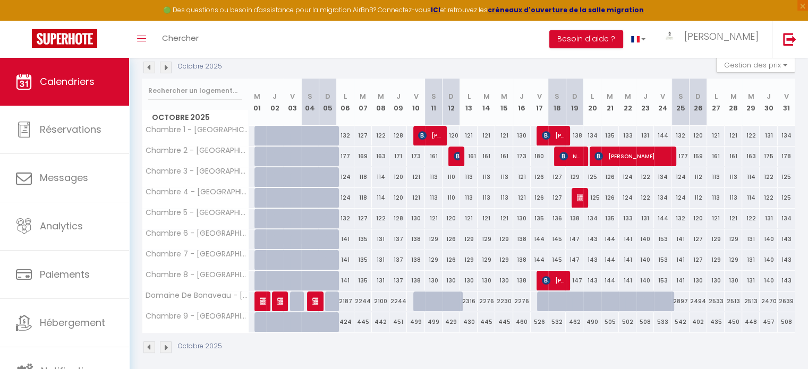
scroll to position [161, 0]
click at [582, 192] on span "[PERSON_NAME]" at bounding box center [580, 198] width 6 height 20
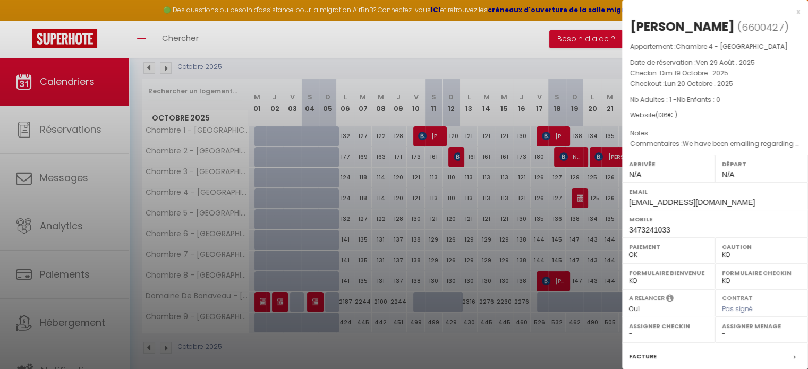
click at [542, 218] on div at bounding box center [404, 184] width 808 height 369
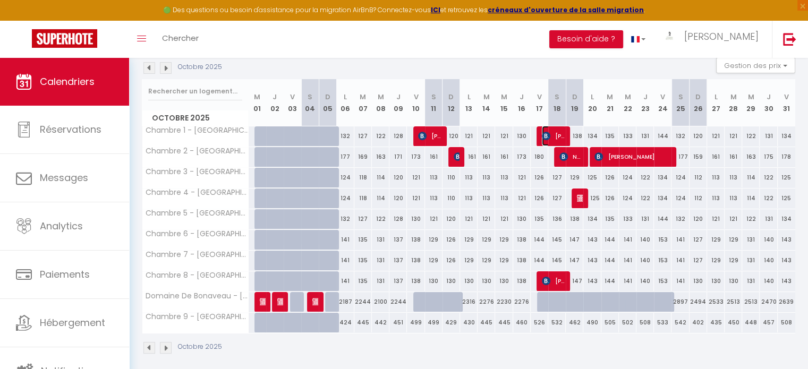
click at [547, 141] on span "[PERSON_NAME]" at bounding box center [553, 136] width 23 height 20
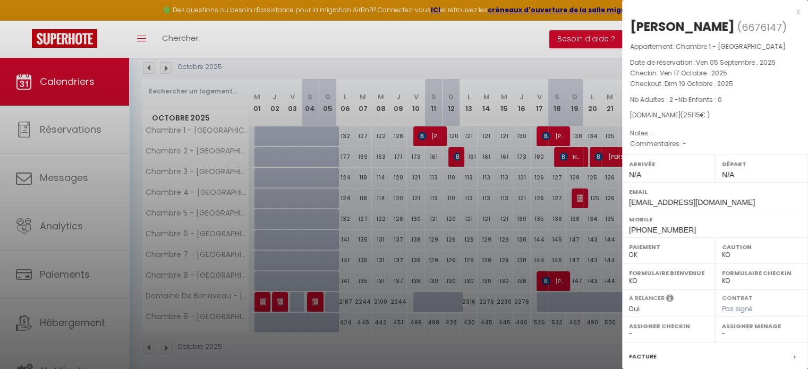
click at [547, 141] on div at bounding box center [404, 184] width 808 height 369
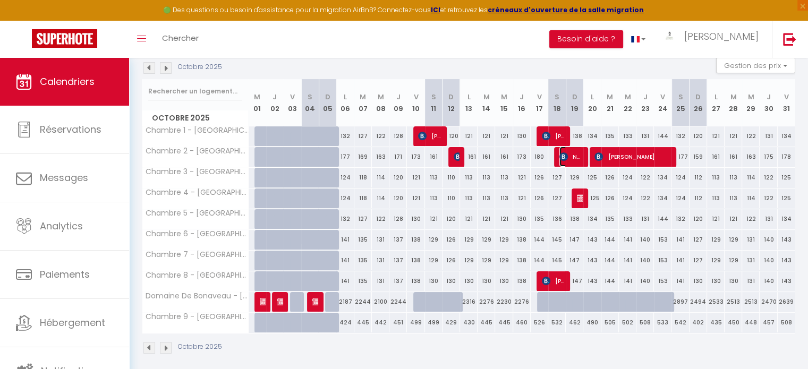
click at [563, 160] on span "Nouhaïla El AOUAD" at bounding box center [571, 157] width 23 height 20
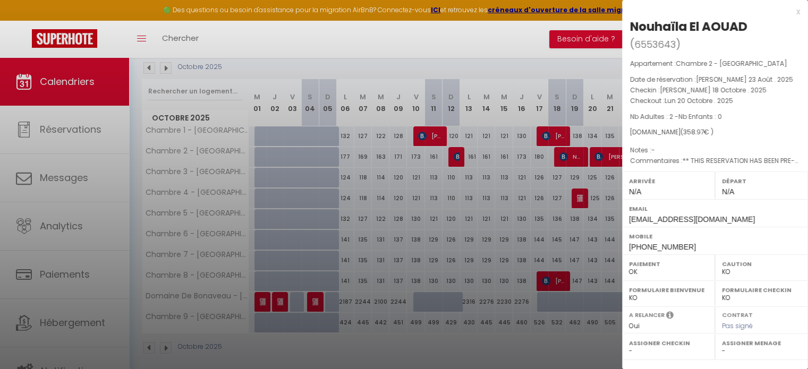
click at [557, 176] on div at bounding box center [404, 184] width 808 height 369
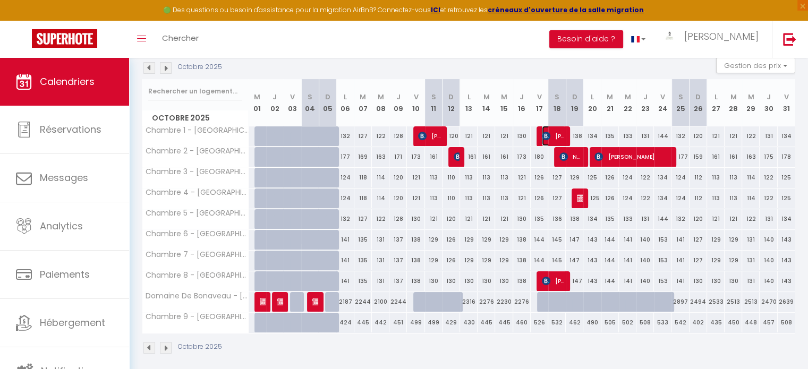
click at [556, 140] on span "[PERSON_NAME]" at bounding box center [553, 136] width 23 height 20
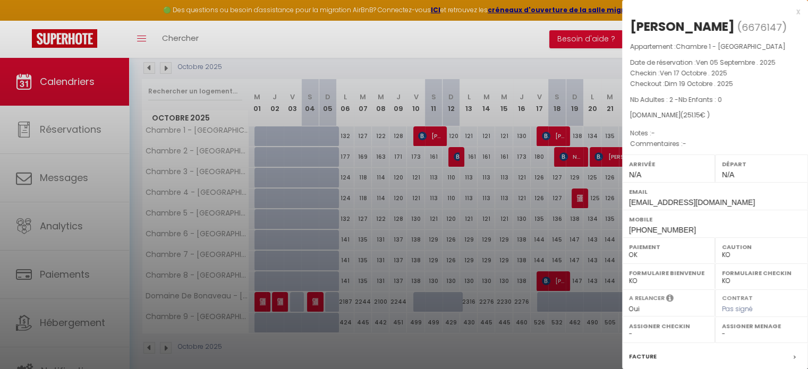
click at [584, 160] on div at bounding box center [404, 184] width 808 height 369
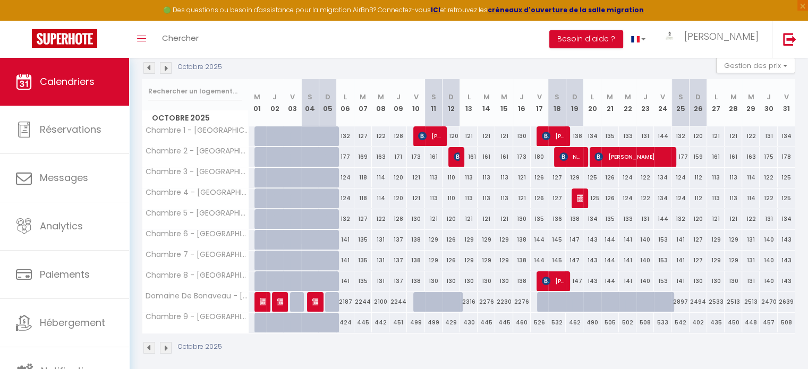
click at [584, 160] on div at bounding box center [579, 157] width 18 height 20
click at [576, 160] on span "Nouhaïla El AOUAD" at bounding box center [571, 157] width 23 height 20
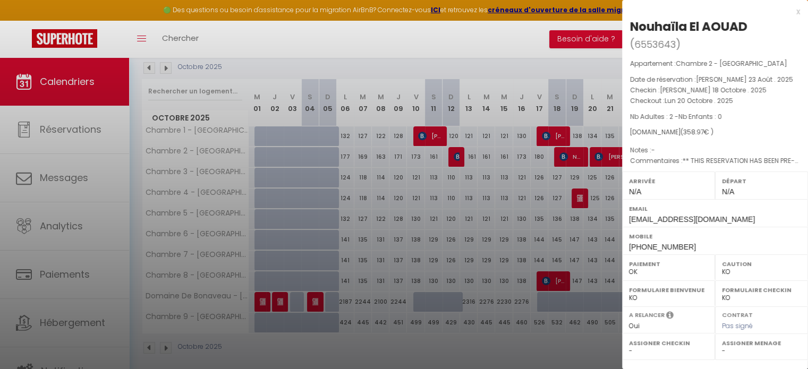
click at [588, 111] on div at bounding box center [404, 184] width 808 height 369
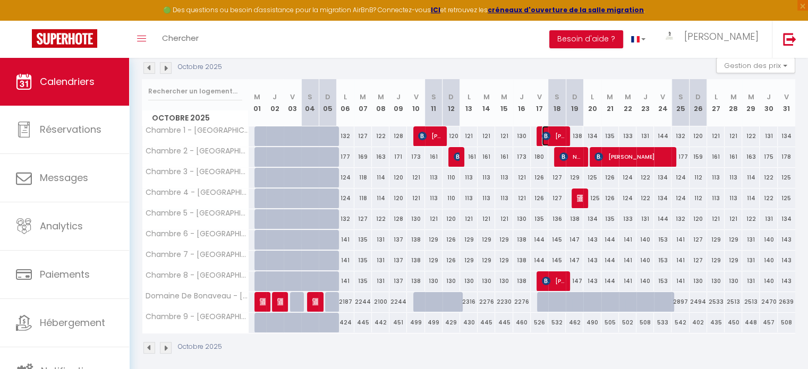
click at [557, 138] on span "[PERSON_NAME]" at bounding box center [553, 136] width 23 height 20
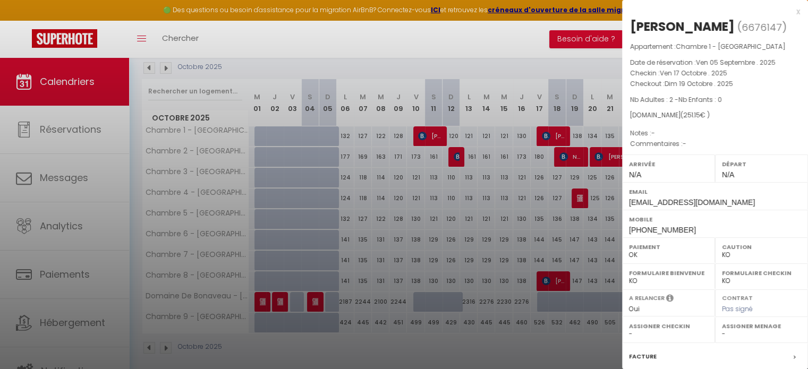
click at [556, 188] on div at bounding box center [404, 184] width 808 height 369
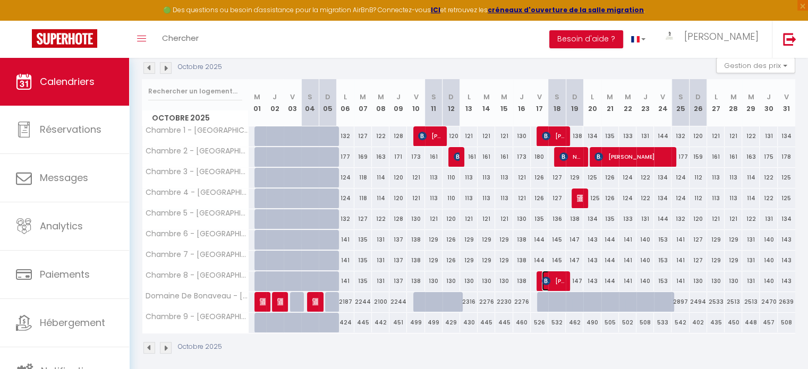
click at [555, 280] on span "[PERSON_NAME]" at bounding box center [553, 281] width 23 height 20
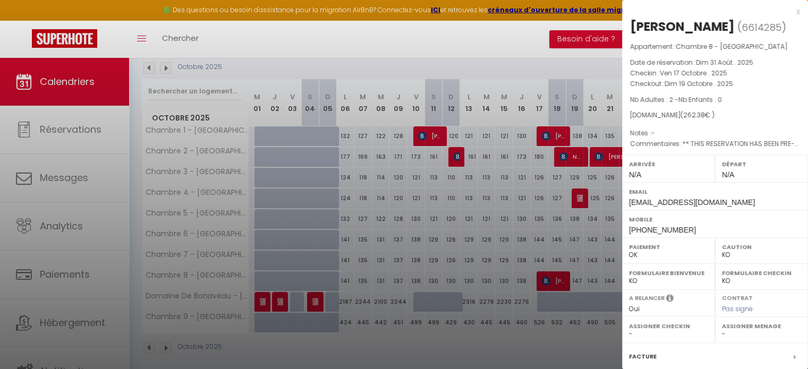
click at [565, 248] on div at bounding box center [404, 184] width 808 height 369
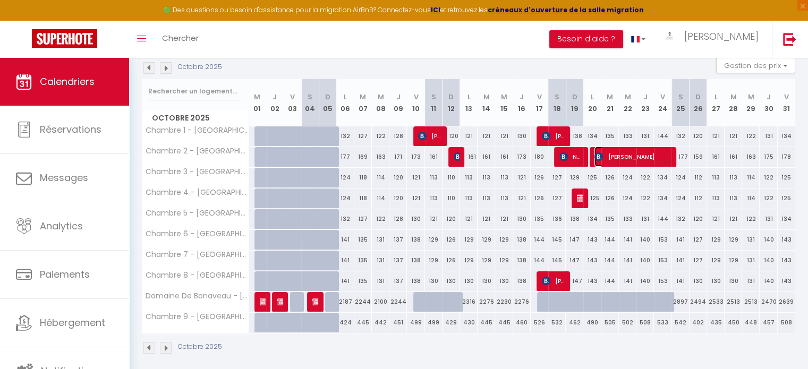
click at [610, 162] on span "[PERSON_NAME]" at bounding box center [633, 157] width 76 height 20
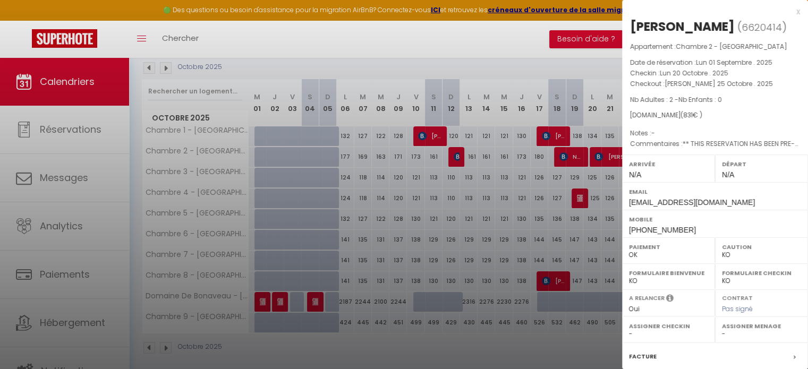
click at [567, 160] on div at bounding box center [404, 184] width 808 height 369
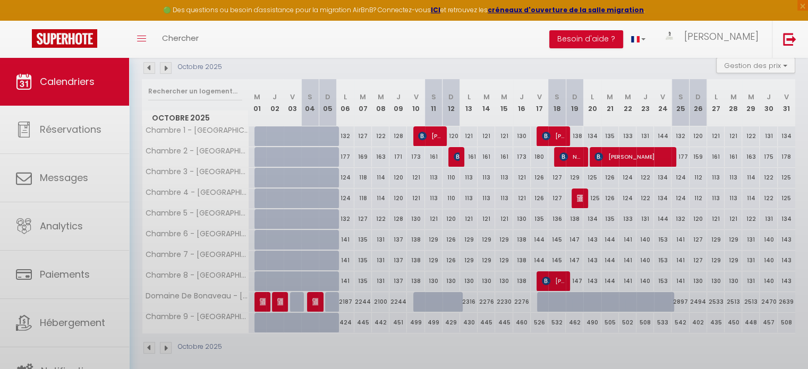
click at [567, 160] on body "🟢 Des questions ou besoin d'assistance pour la migration AirBnB? Connectez-vous…" at bounding box center [404, 224] width 808 height 654
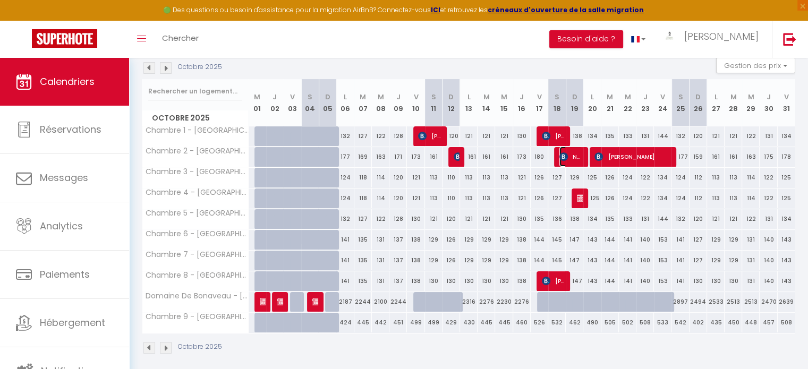
click at [567, 160] on img at bounding box center [564, 157] width 9 height 9
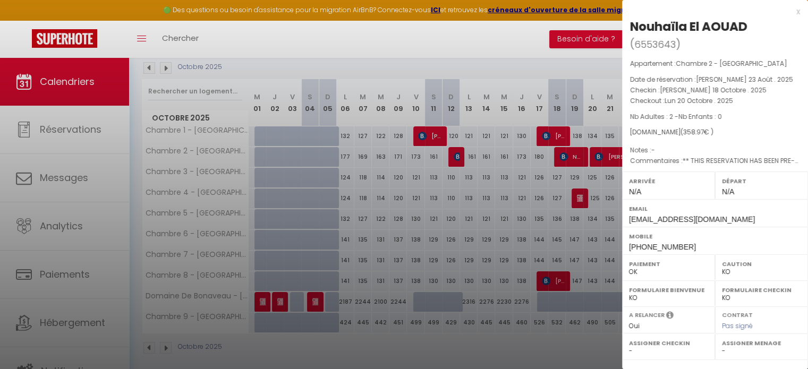
click at [567, 160] on div at bounding box center [404, 184] width 808 height 369
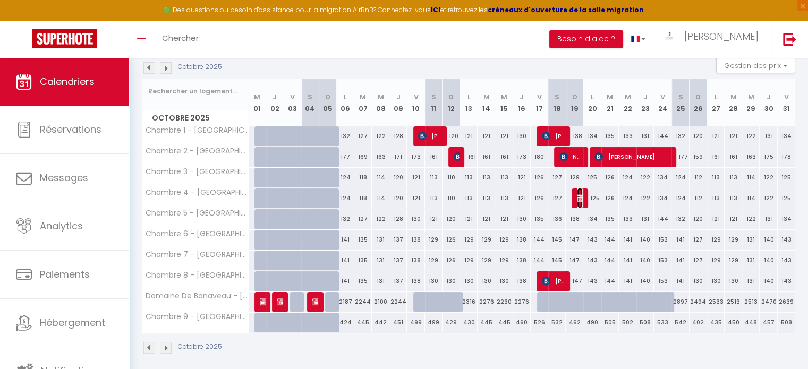
click at [578, 199] on img at bounding box center [581, 198] width 9 height 9
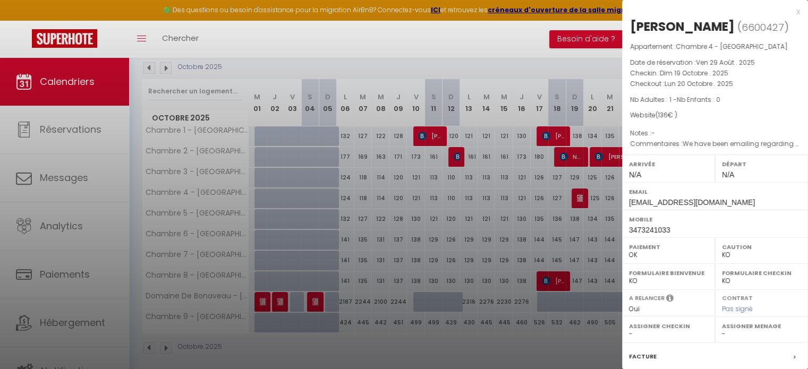
click at [529, 363] on div at bounding box center [404, 184] width 808 height 369
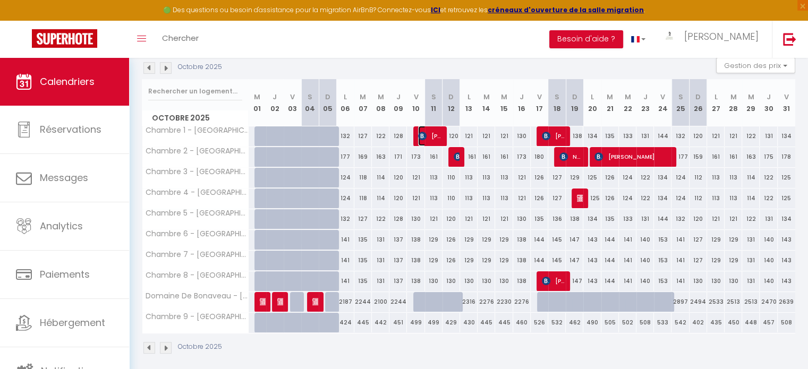
click at [427, 136] on span "[PERSON_NAME]" at bounding box center [429, 136] width 23 height 20
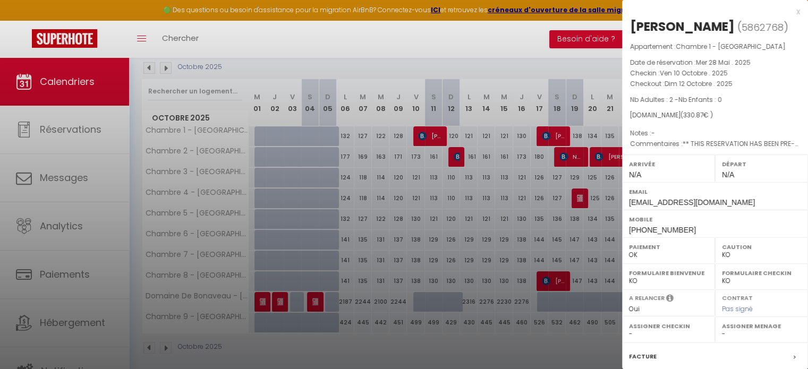
click at [427, 136] on div at bounding box center [404, 184] width 808 height 369
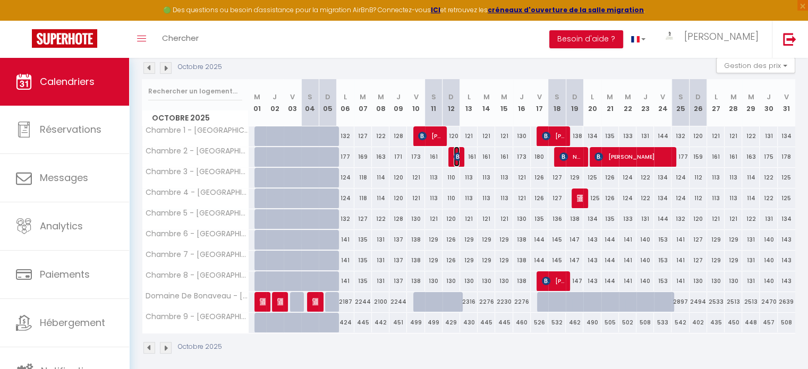
click at [457, 158] on img at bounding box center [458, 157] width 9 height 9
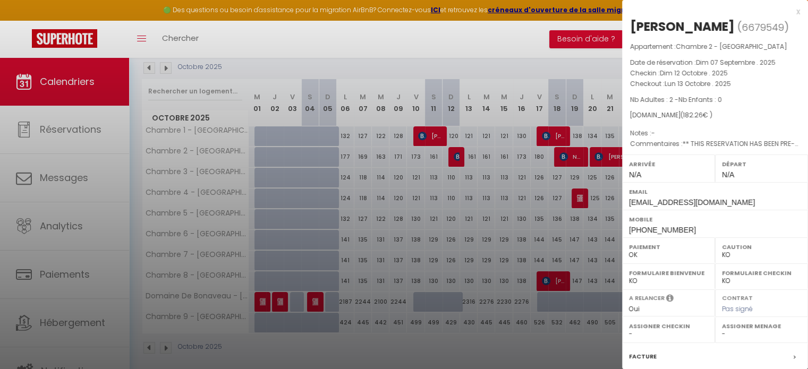
click at [457, 158] on div at bounding box center [404, 184] width 808 height 369
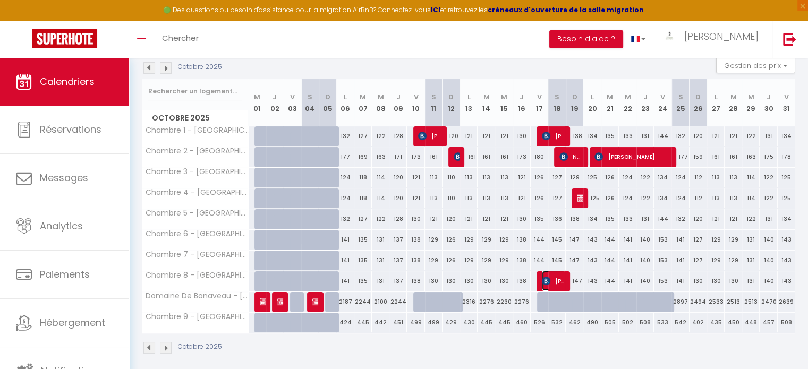
click at [546, 278] on img at bounding box center [546, 281] width 9 height 9
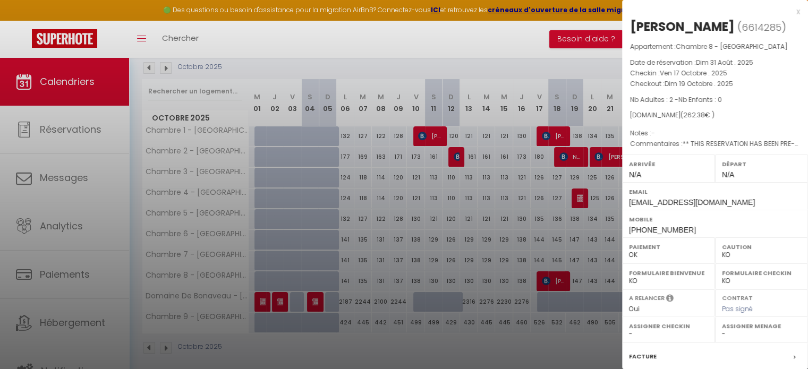
click at [545, 131] on div at bounding box center [404, 184] width 808 height 369
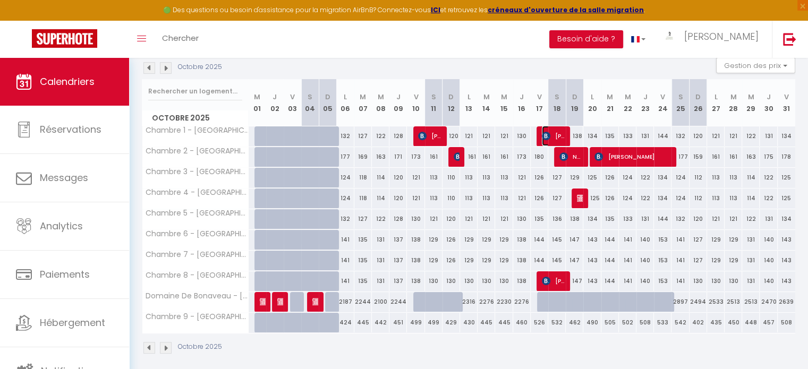
click at [545, 132] on img at bounding box center [546, 136] width 9 height 9
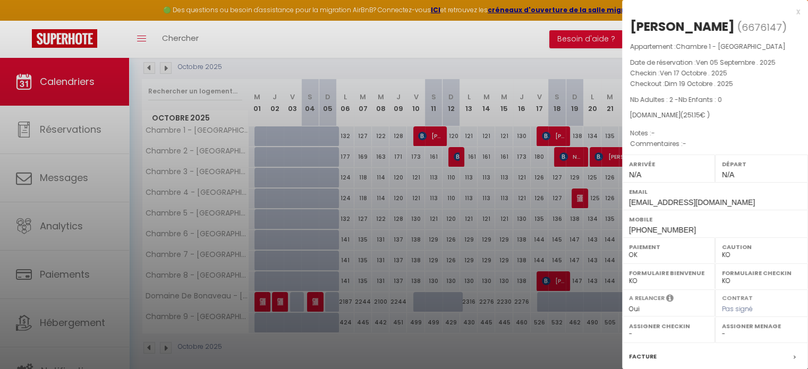
click at [573, 163] on div at bounding box center [404, 184] width 808 height 369
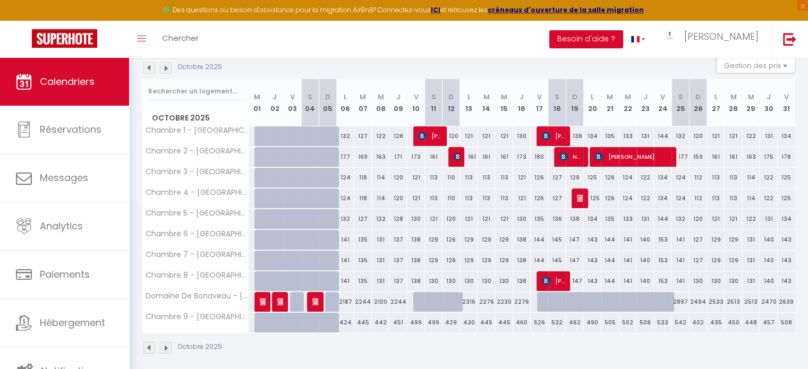
click at [573, 163] on body "🟢 Des questions ou besoin d'assistance pour la migration AirBnB? Connectez-vous…" at bounding box center [404, 224] width 808 height 654
click at [573, 163] on span "Nouhaïla El AOUAD" at bounding box center [571, 157] width 23 height 20
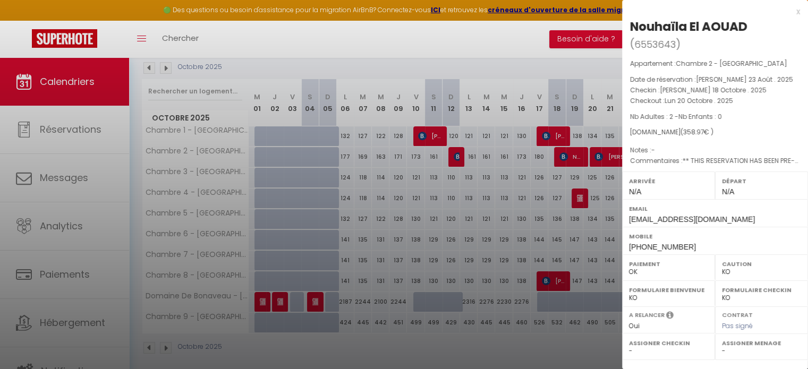
click at [584, 197] on div at bounding box center [404, 184] width 808 height 369
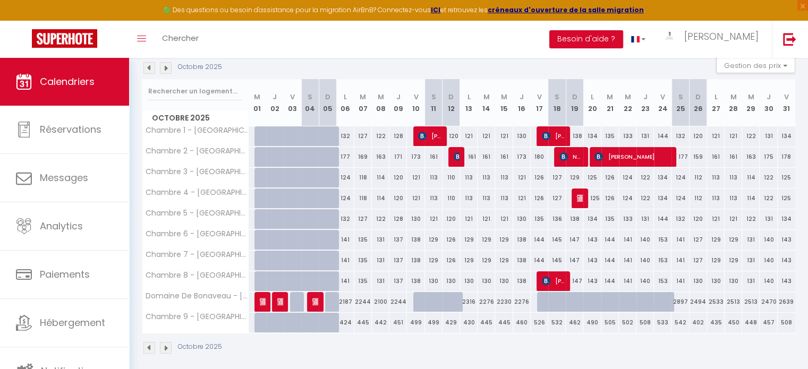
click at [584, 197] on div "125" at bounding box center [592, 199] width 18 height 20
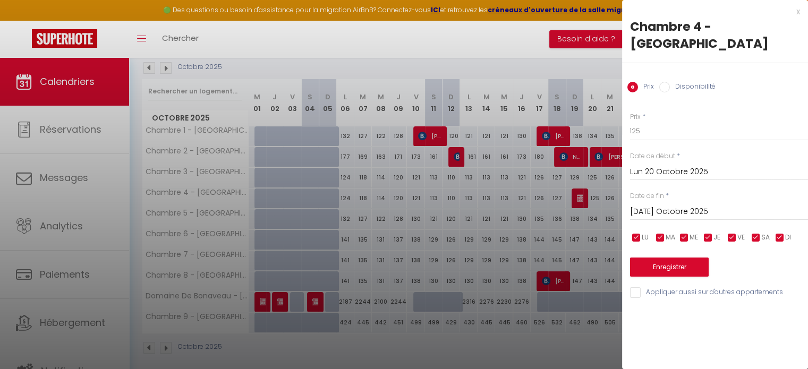
click at [530, 354] on div at bounding box center [404, 184] width 808 height 369
